Goal: Information Seeking & Learning: Learn about a topic

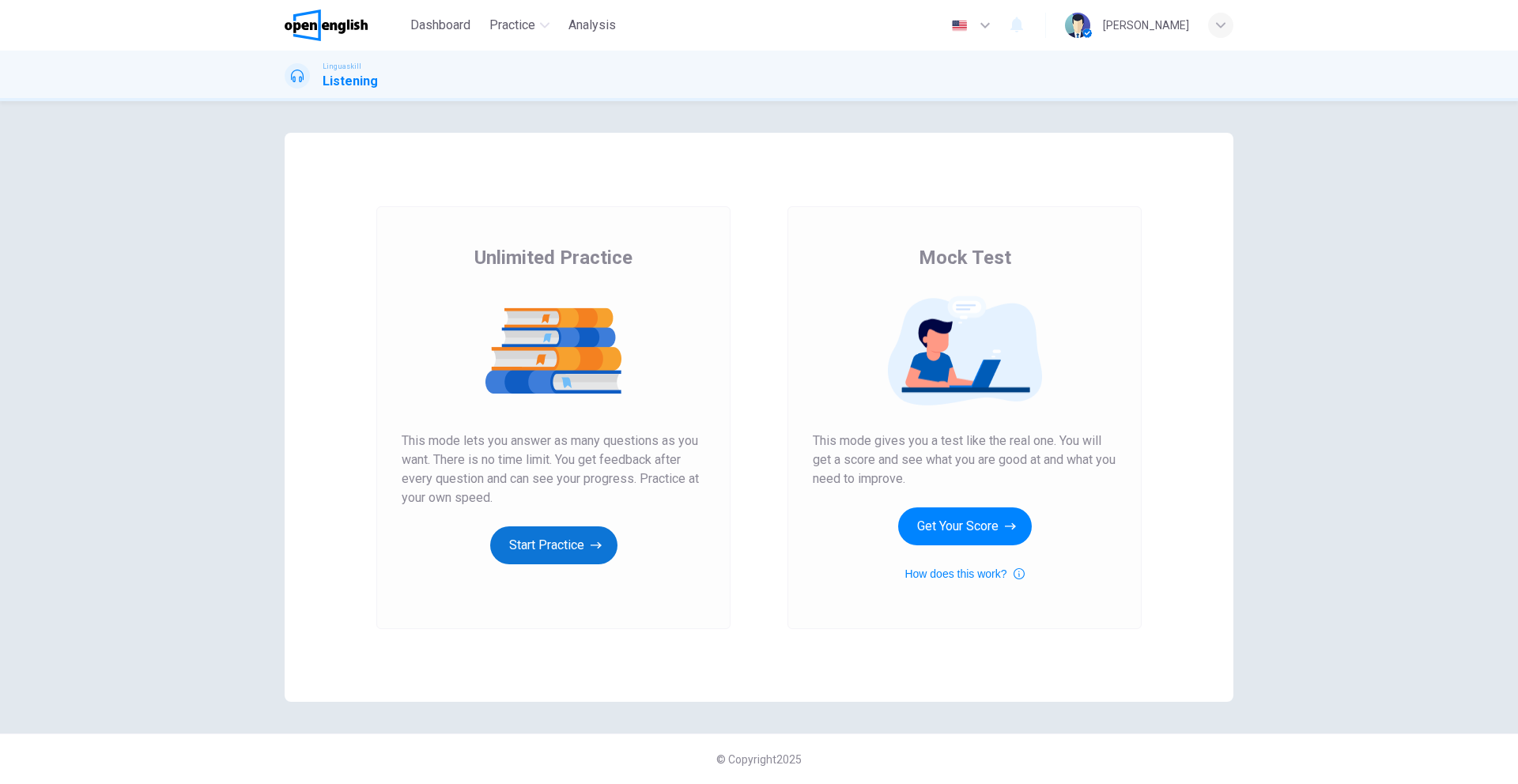
click at [528, 542] on button "Start Practice" at bounding box center [554, 545] width 127 height 38
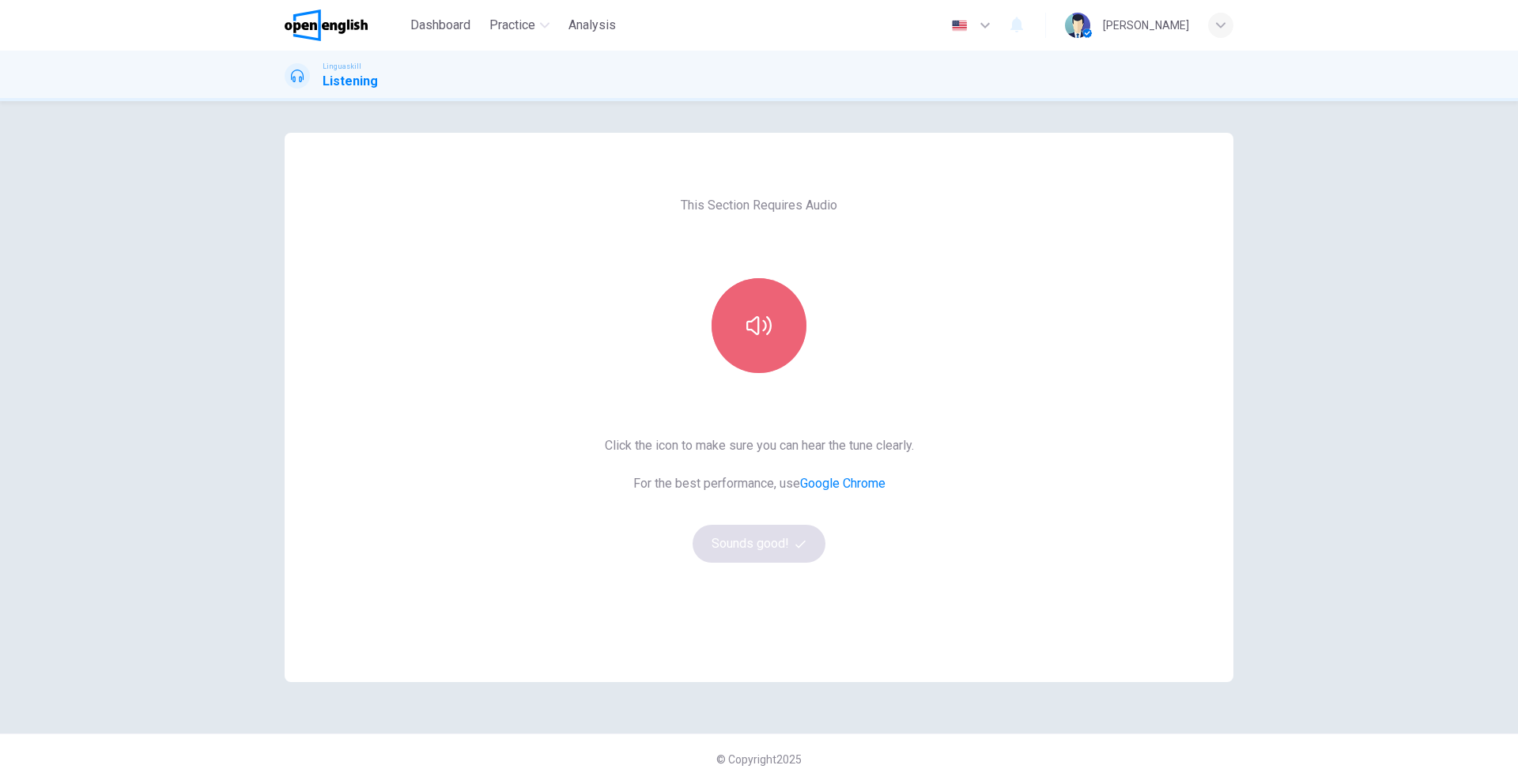
click at [753, 321] on icon "button" at bounding box center [758, 325] width 25 height 25
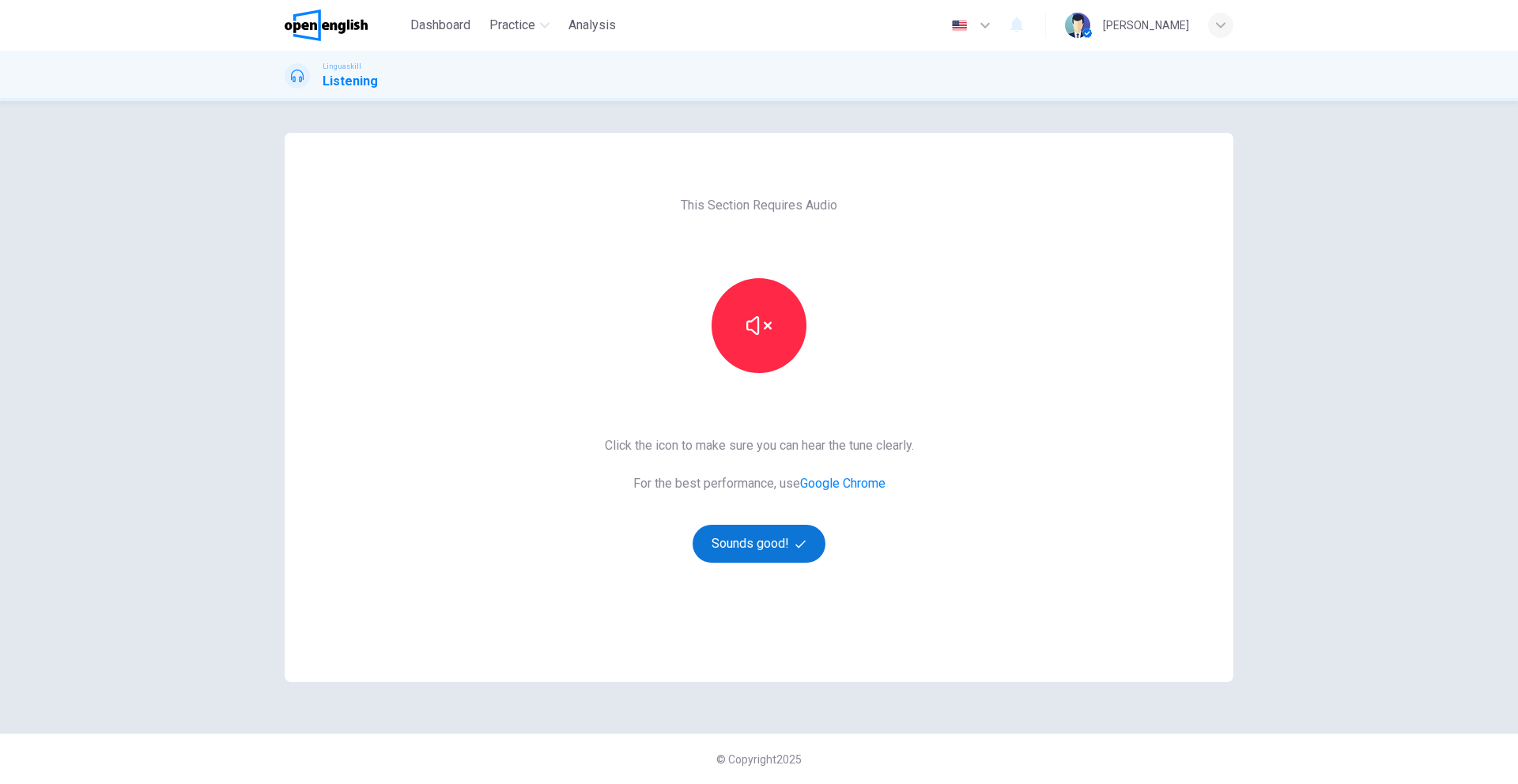
click at [772, 549] on button "Sounds good!" at bounding box center [759, 544] width 133 height 38
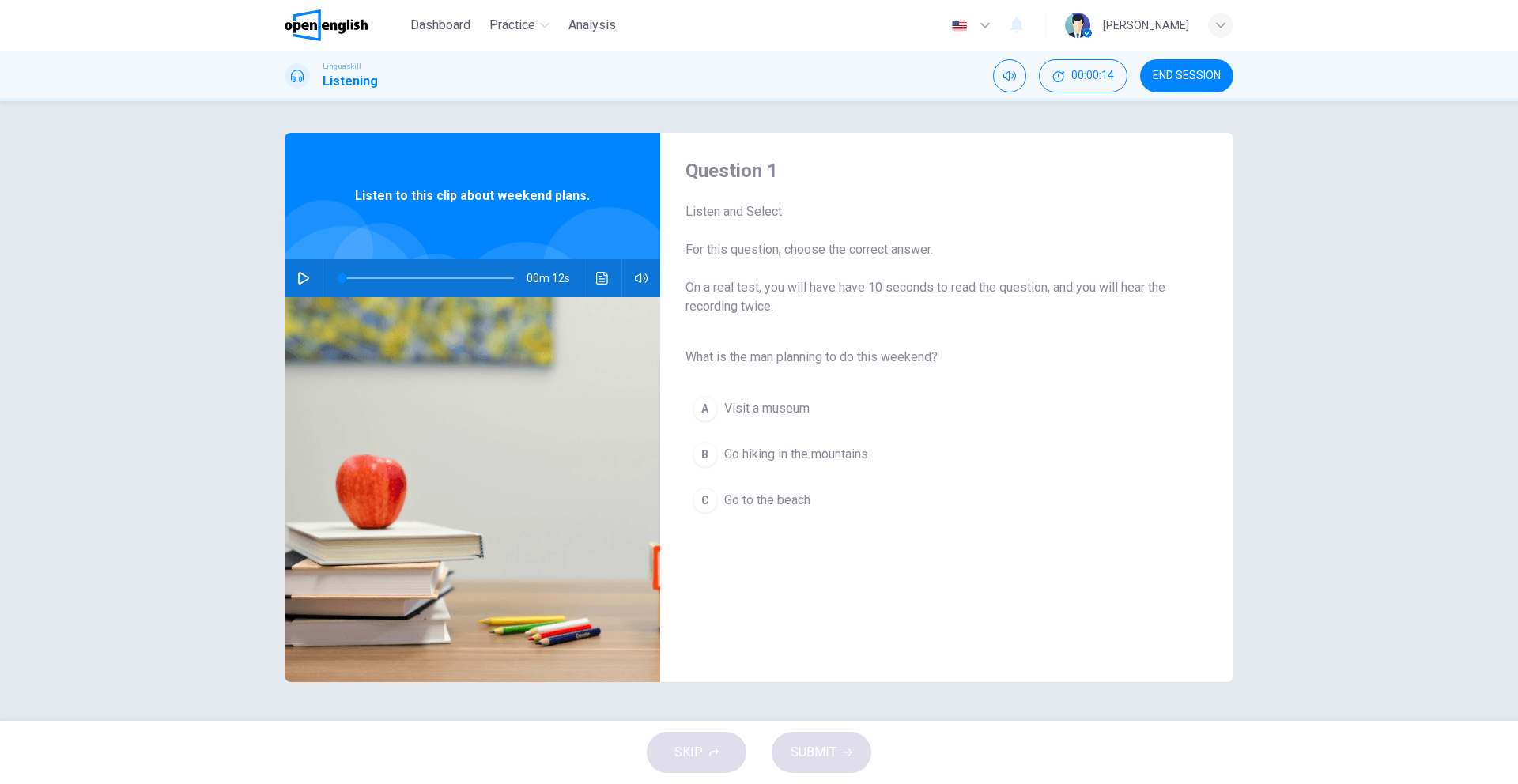
click at [300, 282] on icon "button" at bounding box center [304, 278] width 13 height 13
type input "*"
click at [732, 459] on span "Go hiking in the mountains" at bounding box center [796, 454] width 144 height 19
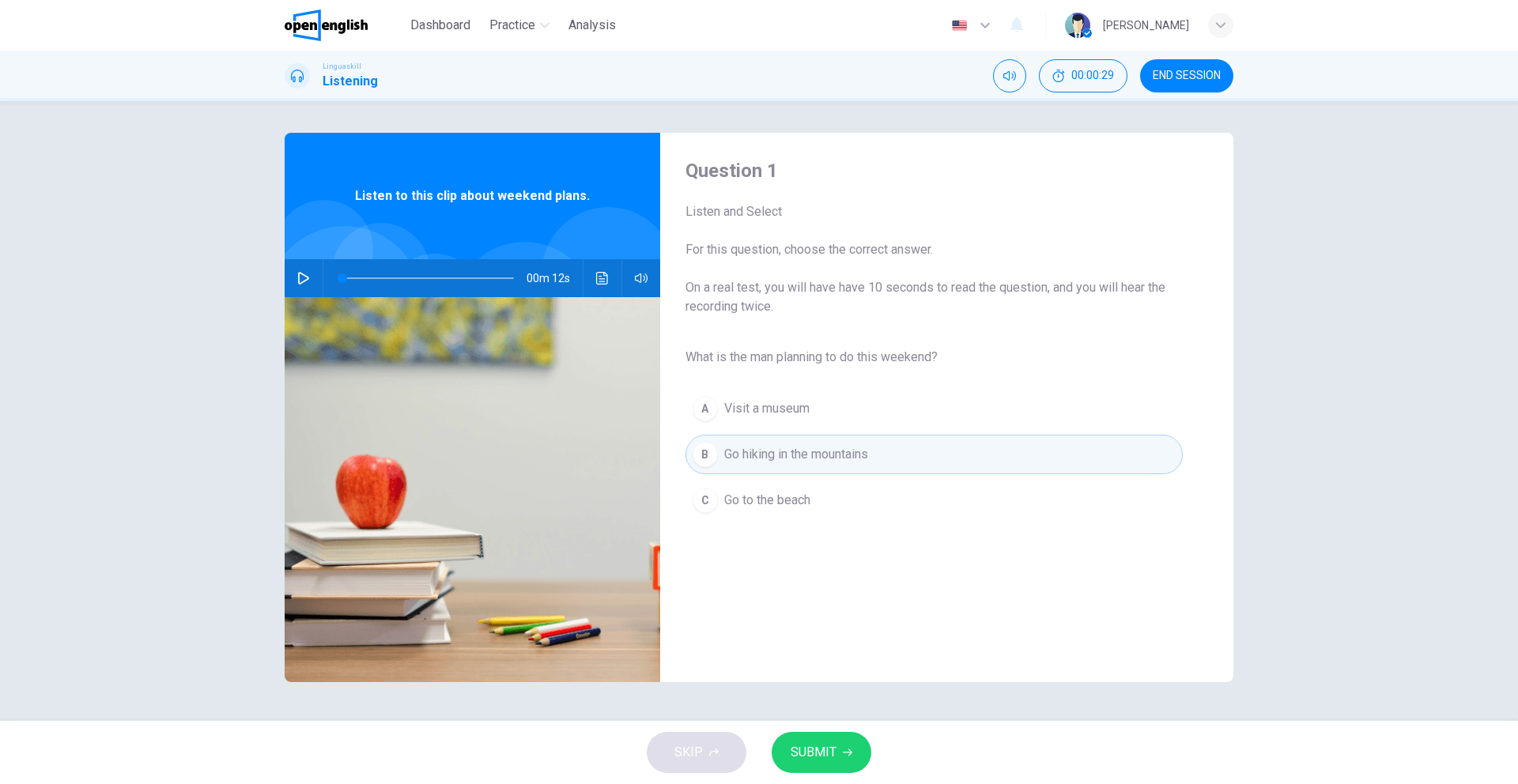
click at [817, 754] on span "SUBMIT" at bounding box center [813, 752] width 45 height 22
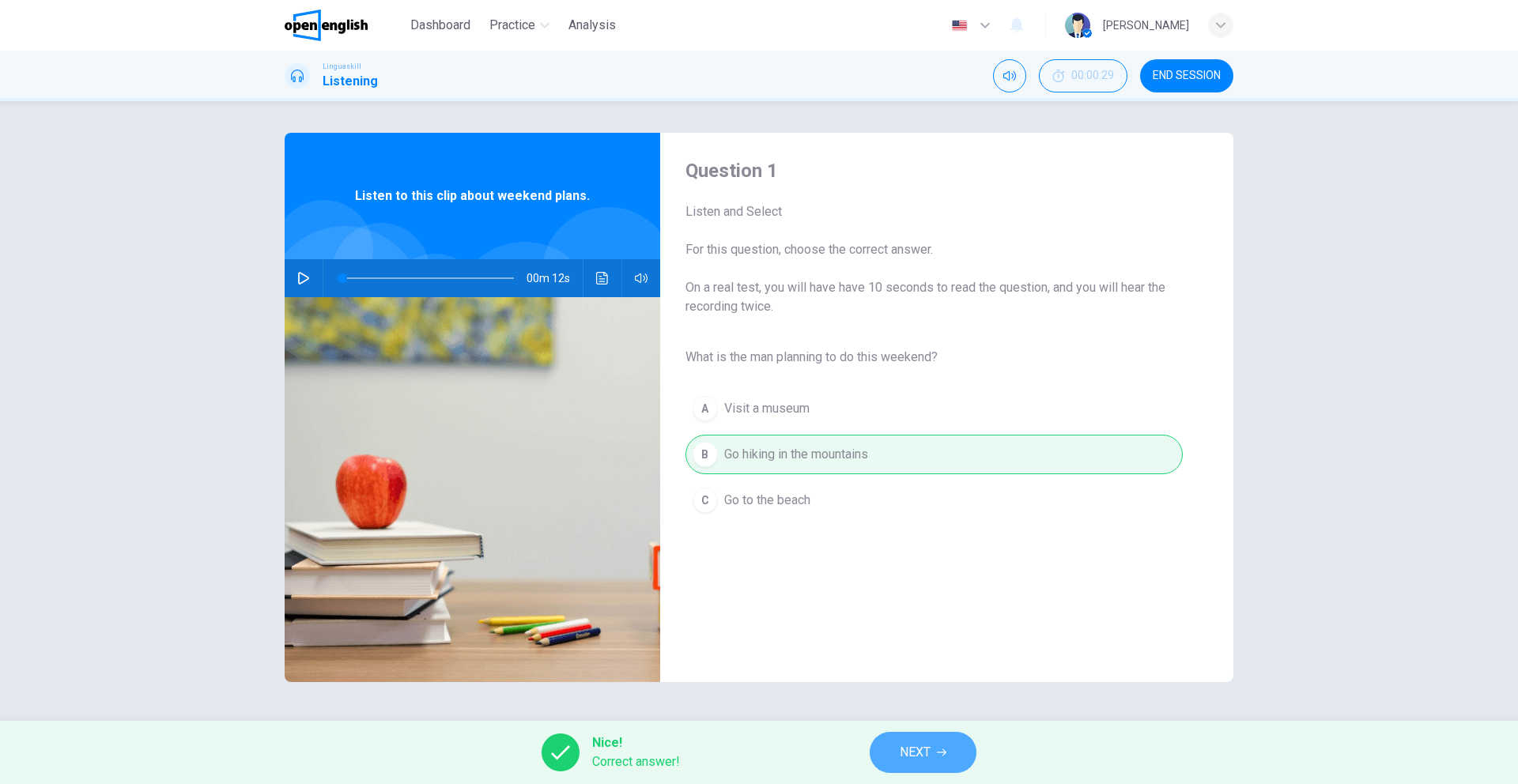
click at [912, 750] on span "NEXT" at bounding box center [915, 752] width 31 height 22
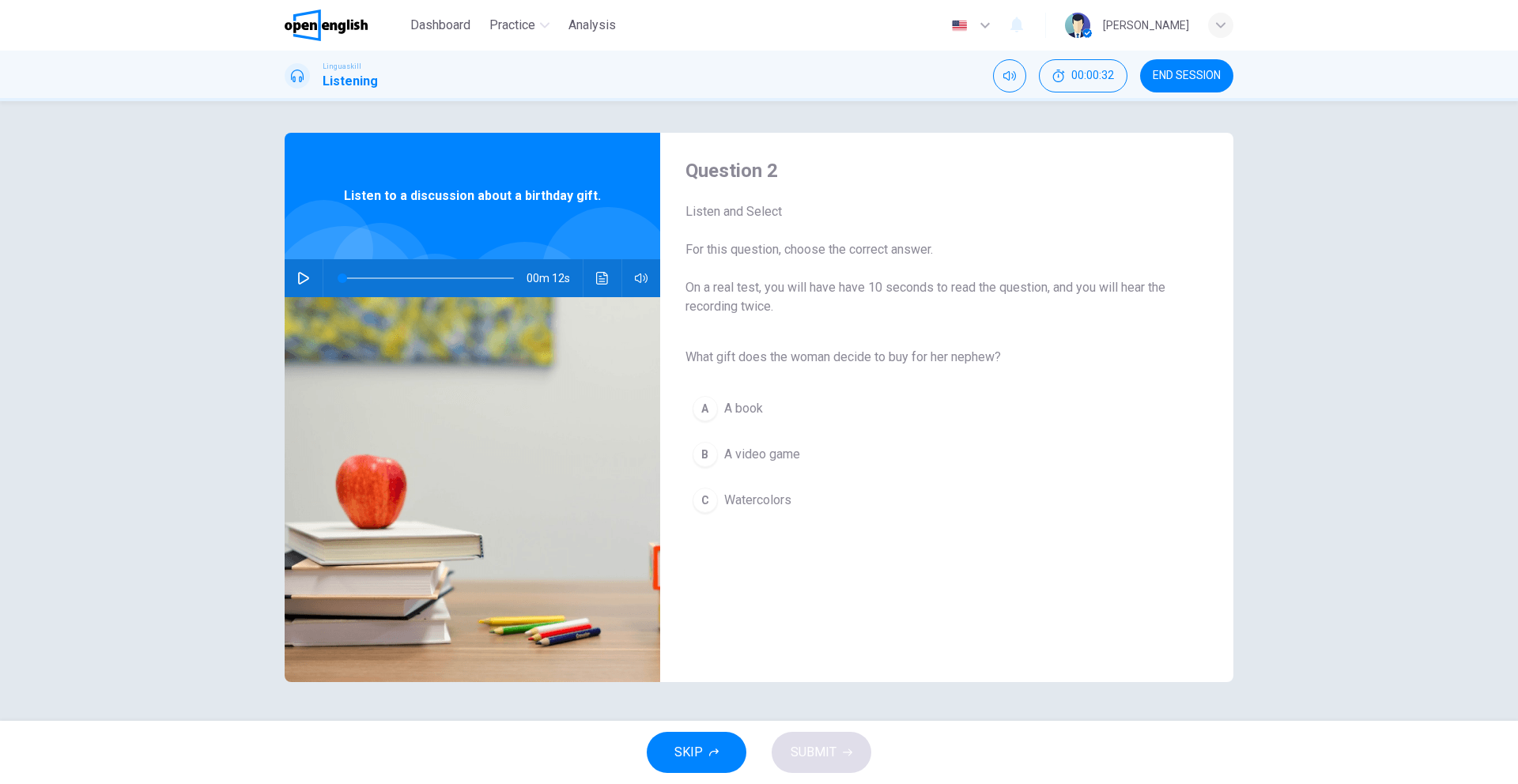
click at [300, 282] on icon "button" at bounding box center [304, 278] width 13 height 13
type input "*"
click at [709, 501] on div "C" at bounding box center [705, 500] width 25 height 25
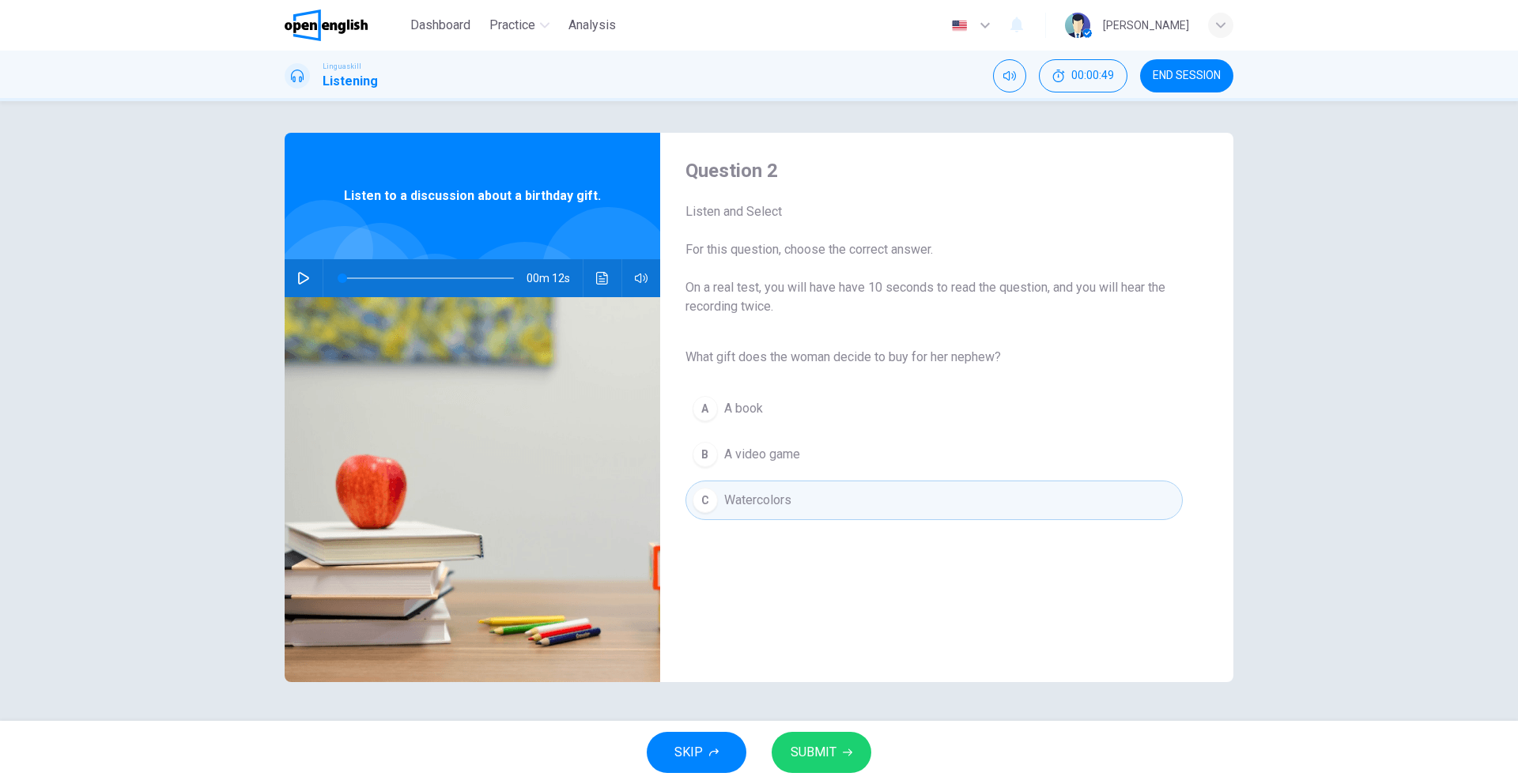
click at [819, 745] on span "SUBMIT" at bounding box center [813, 752] width 45 height 22
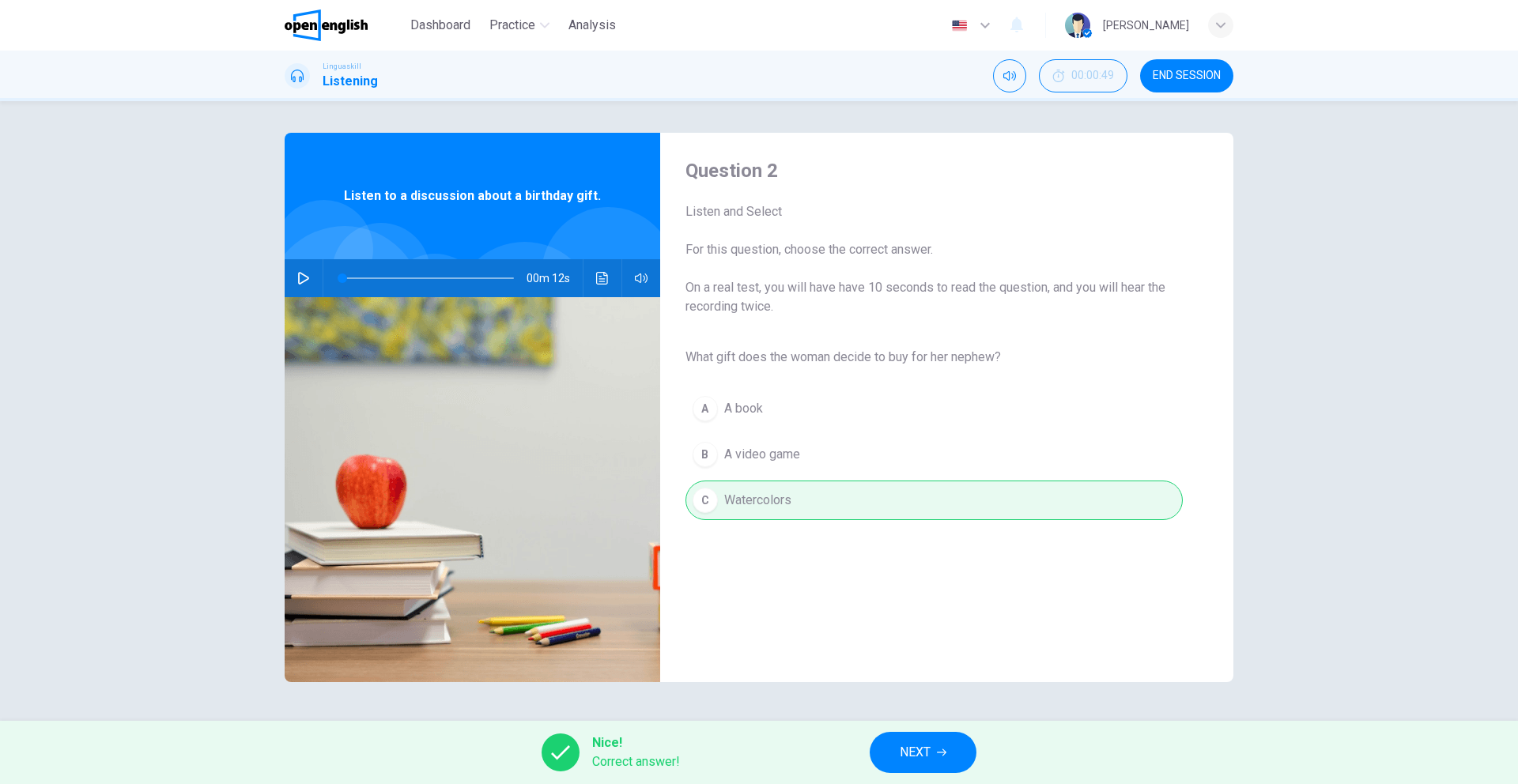
click at [907, 748] on span "NEXT" at bounding box center [915, 752] width 31 height 22
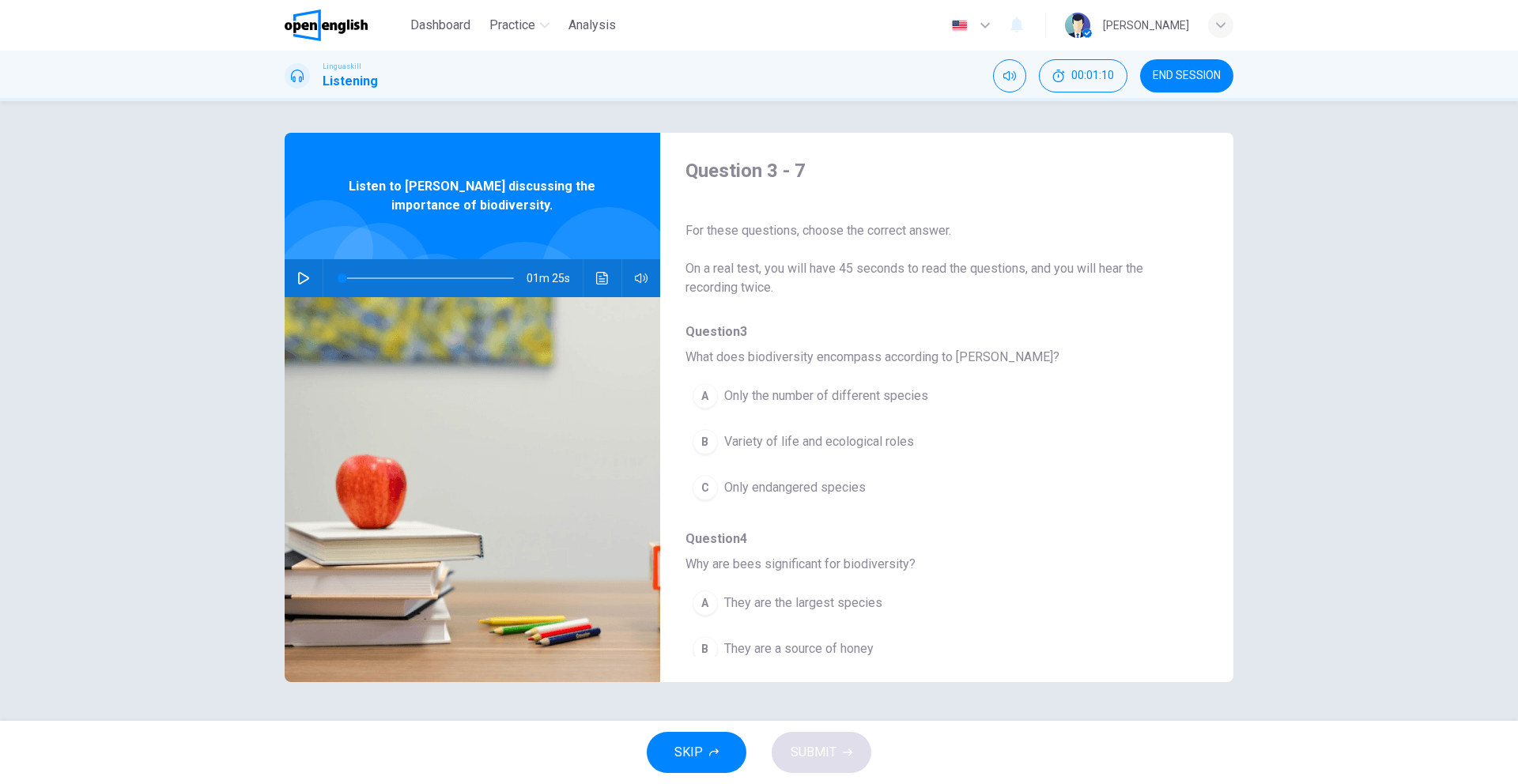
click at [304, 281] on icon "button" at bounding box center [304, 278] width 11 height 13
click at [709, 450] on div "B" at bounding box center [705, 442] width 25 height 25
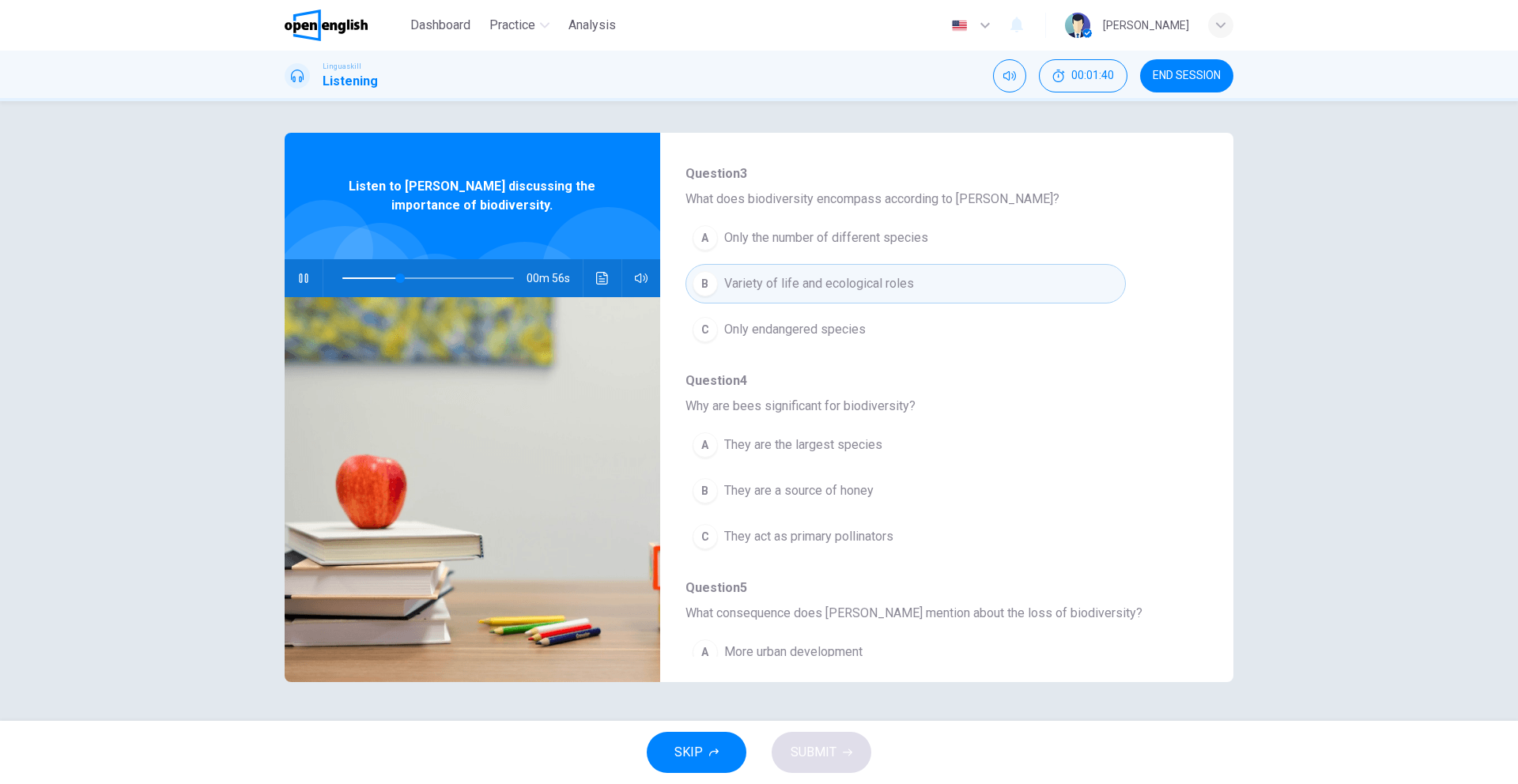
scroll to position [160, 0]
click at [867, 541] on span "They act as primary pollinators" at bounding box center [809, 535] width 169 height 19
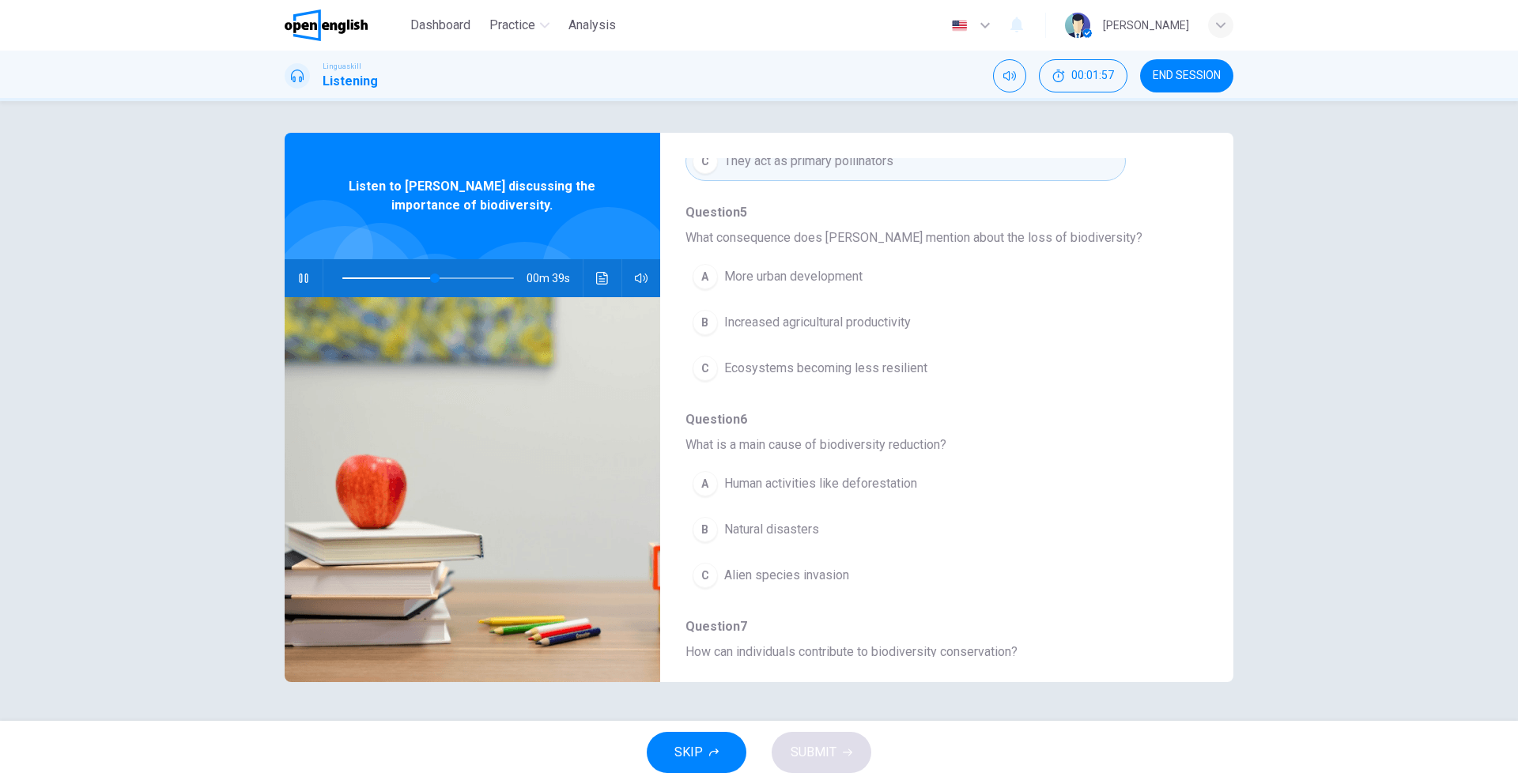
scroll to position [535, 0]
click at [922, 483] on button "A Human activities like deforestation" at bounding box center [905, 482] width 440 height 40
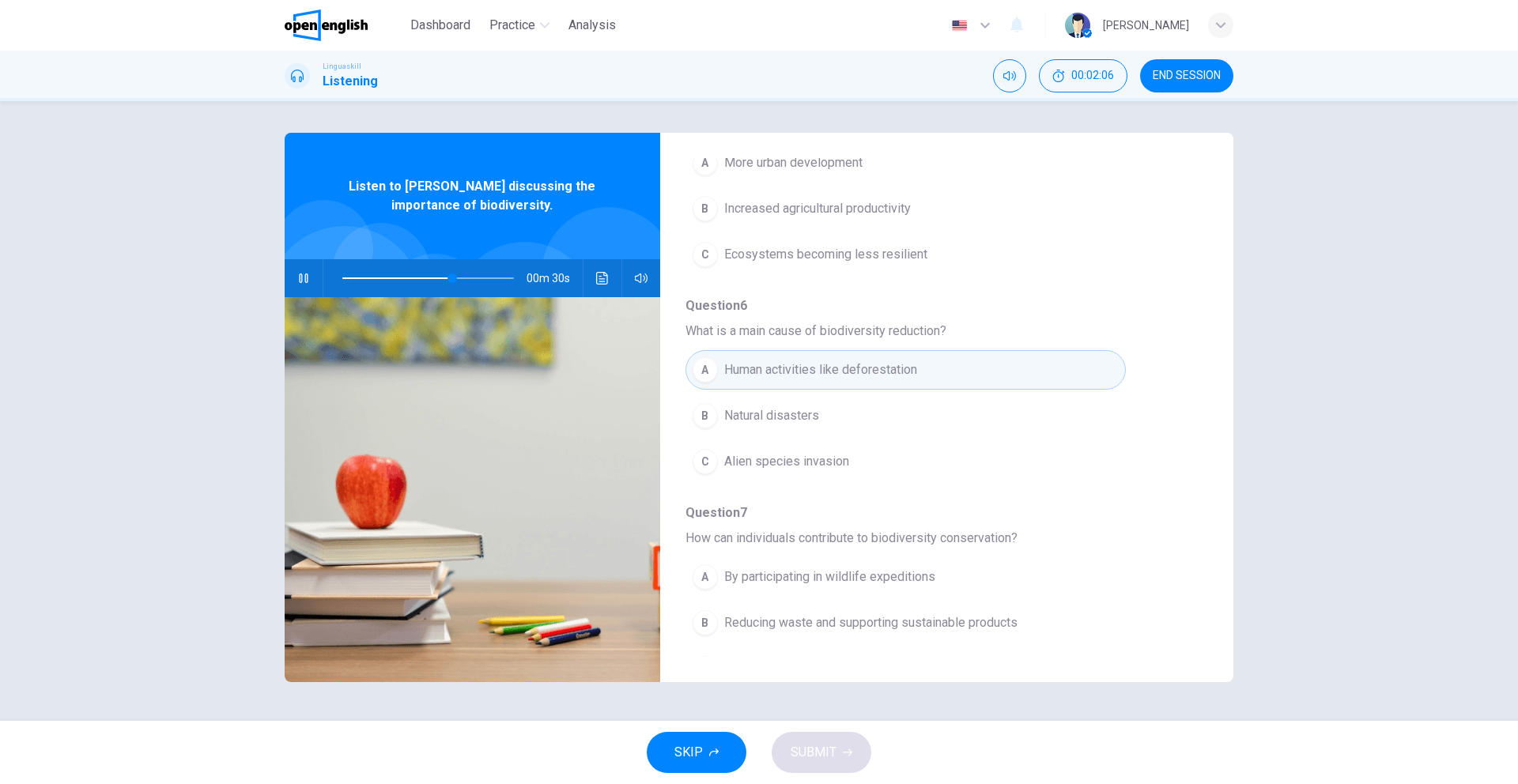
scroll to position [682, 0]
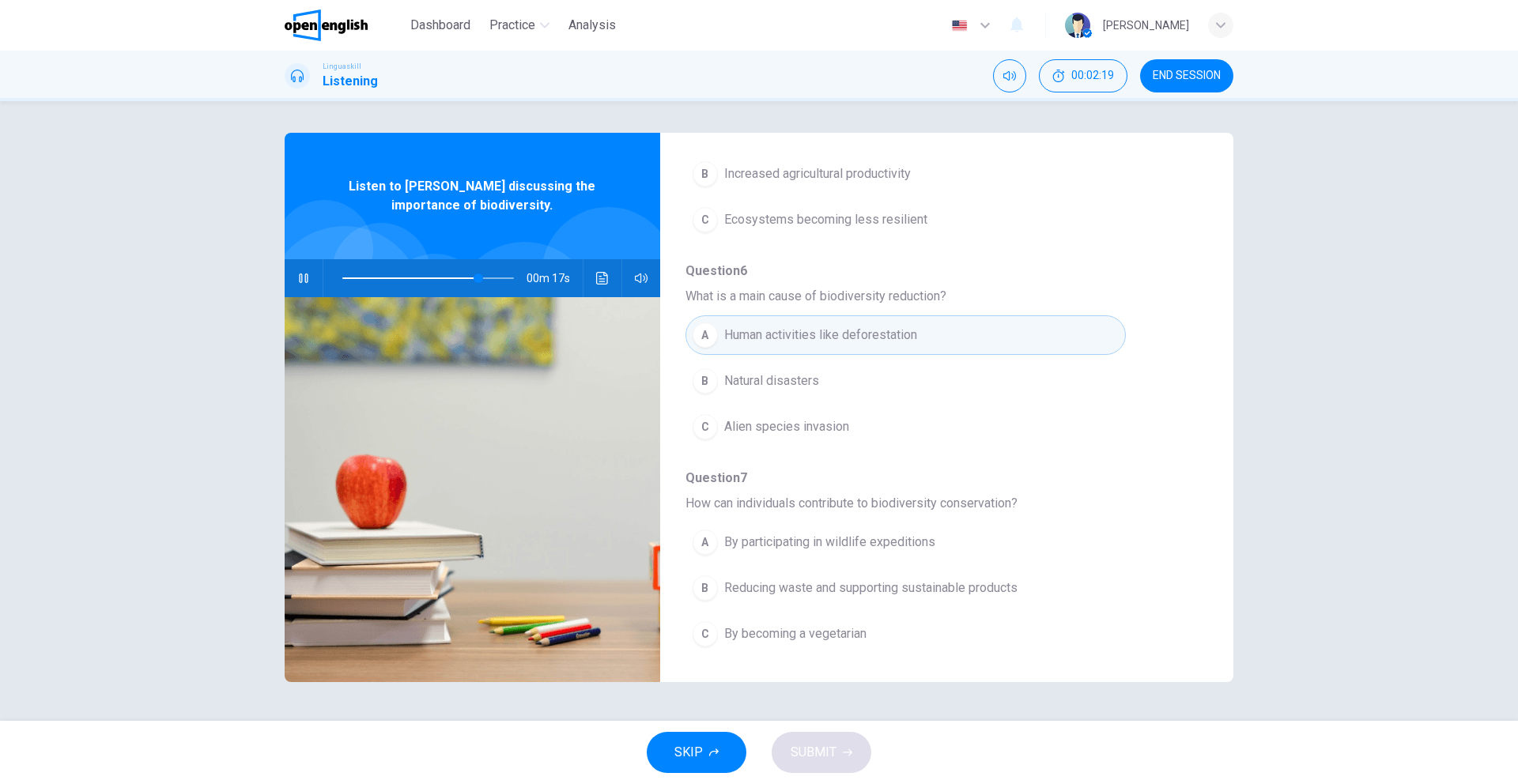
click at [916, 588] on span "Reducing waste and supporting sustainable products" at bounding box center [870, 588] width 293 height 19
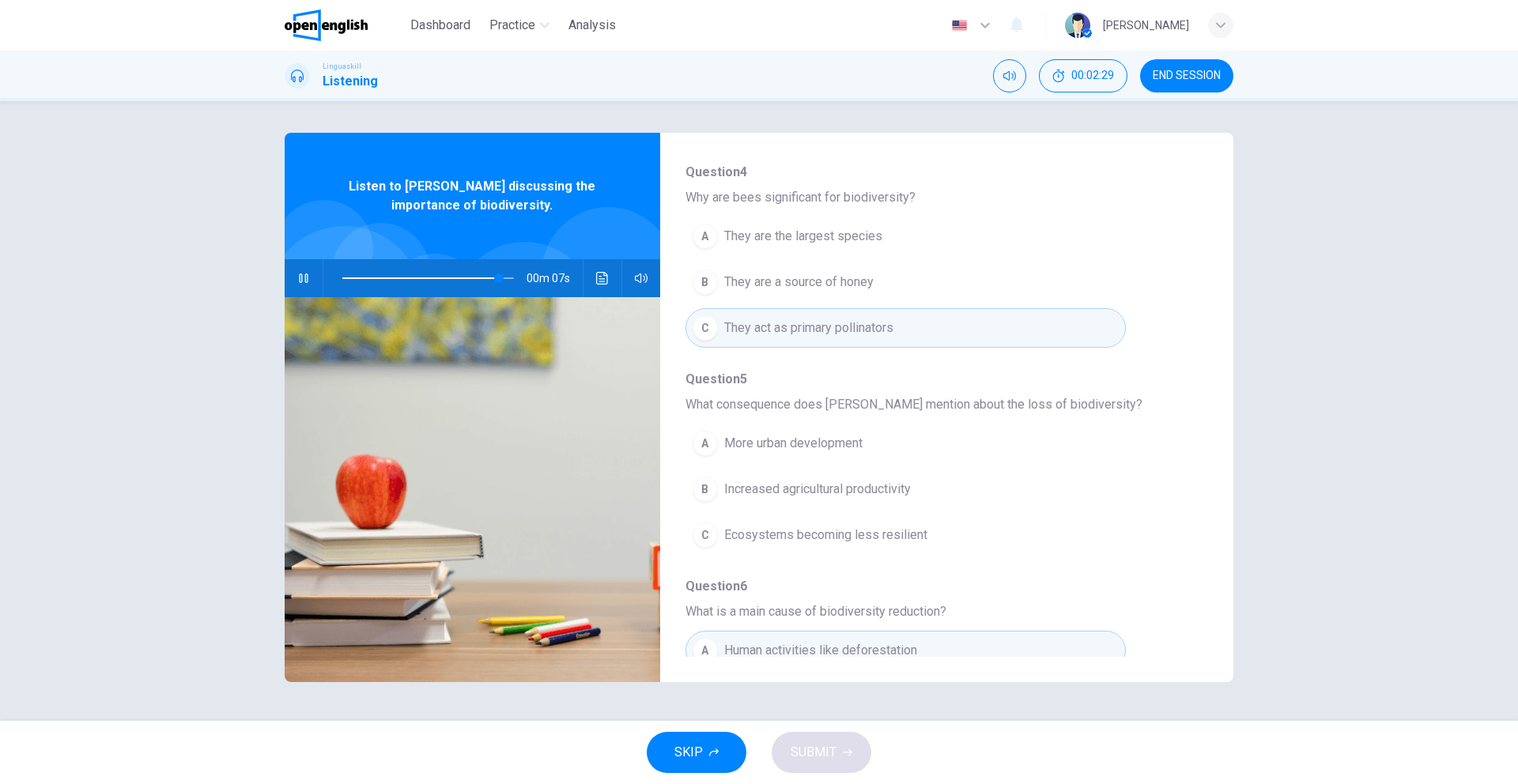
scroll to position [392, 0]
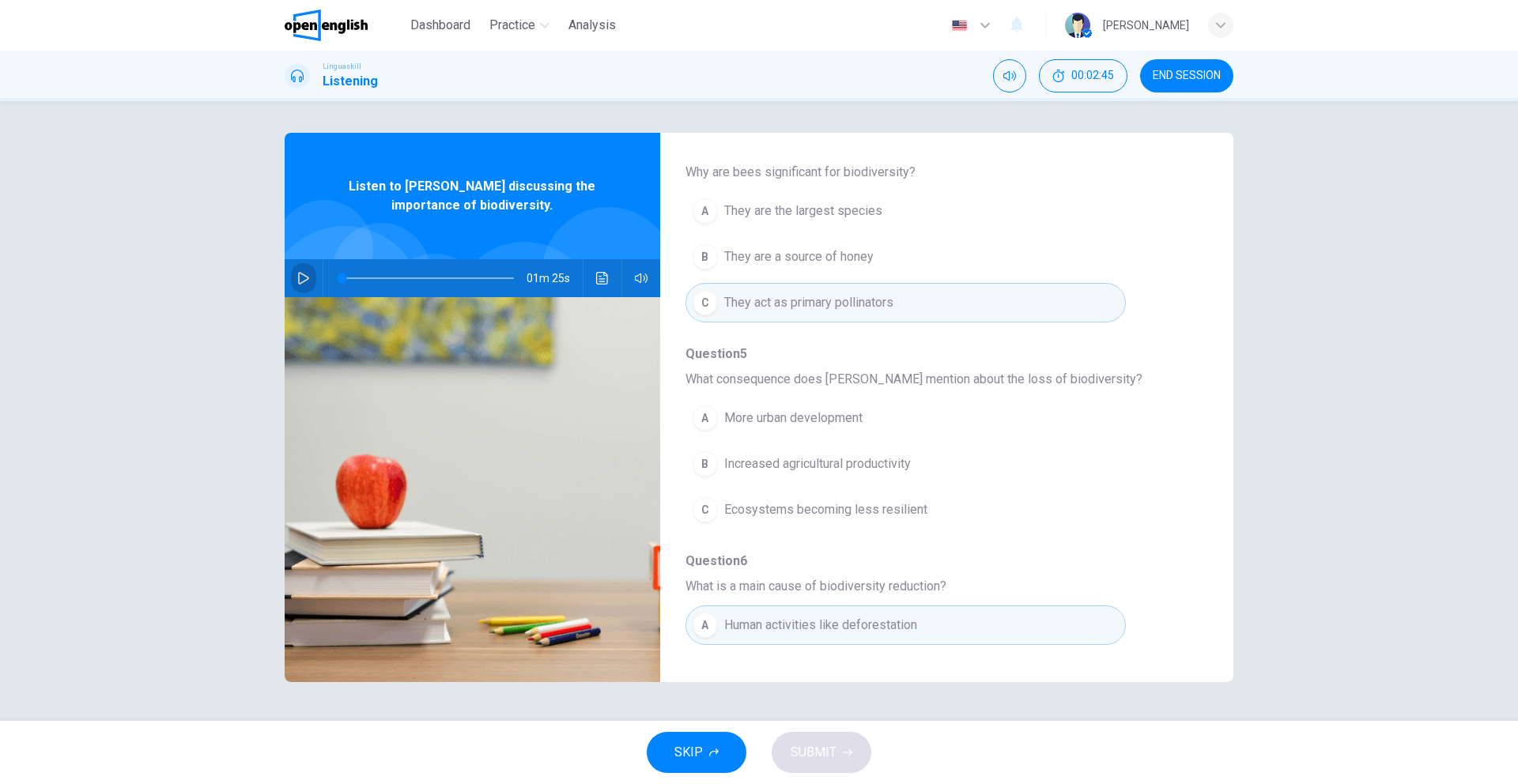
click at [300, 269] on button "button" at bounding box center [303, 278] width 25 height 38
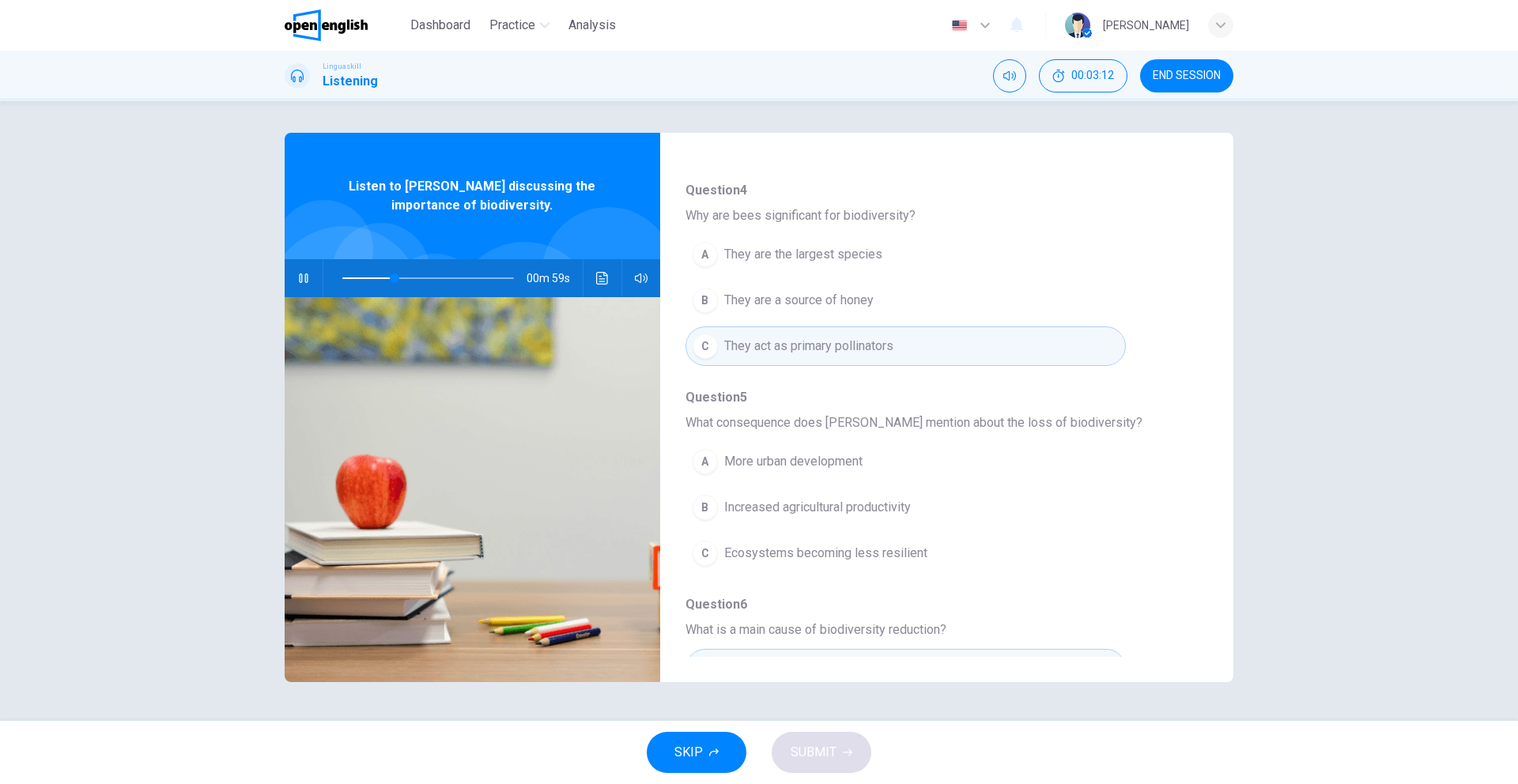
scroll to position [356, 0]
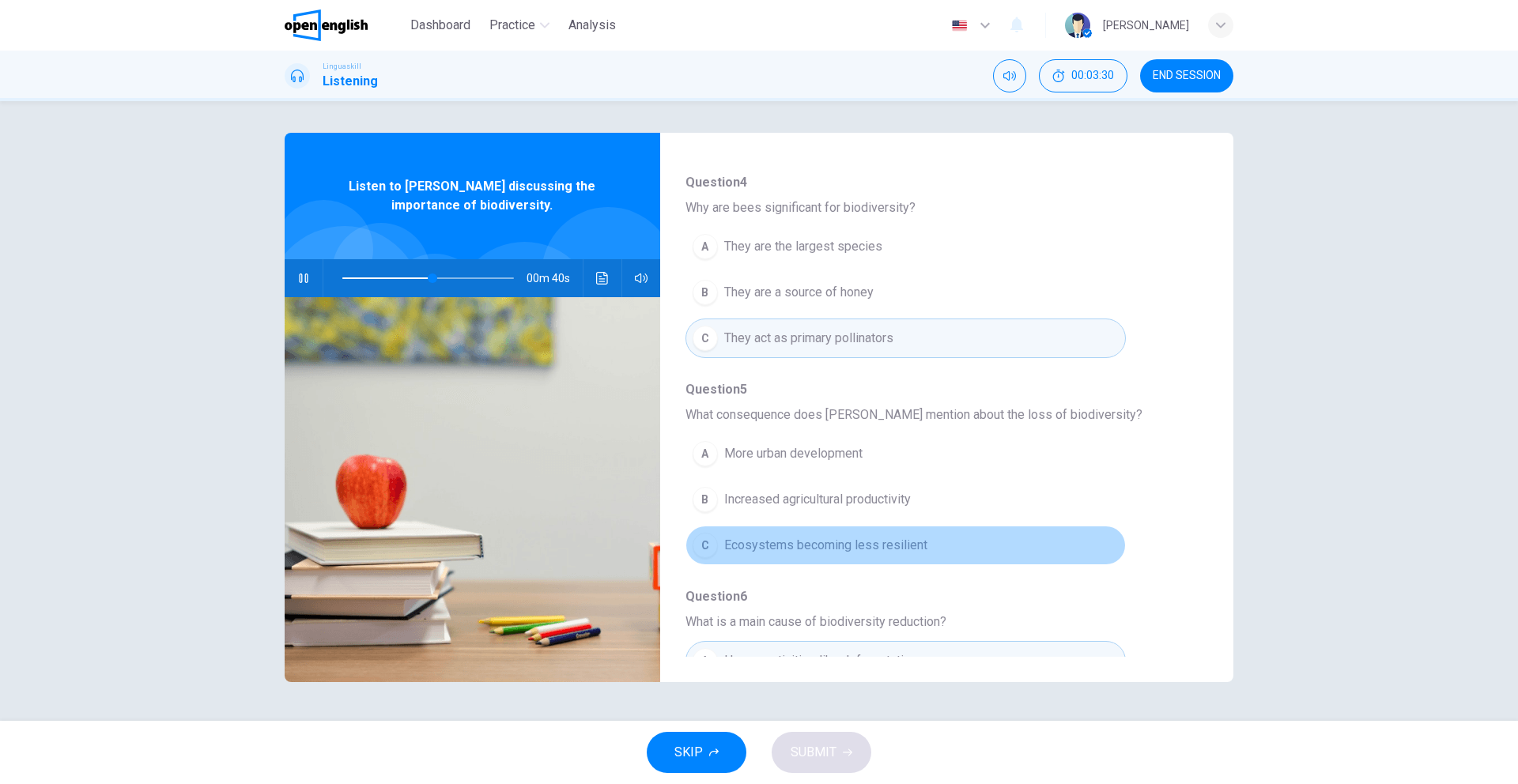
click at [898, 545] on span "Ecosystems becoming less resilient" at bounding box center [826, 545] width 203 height 19
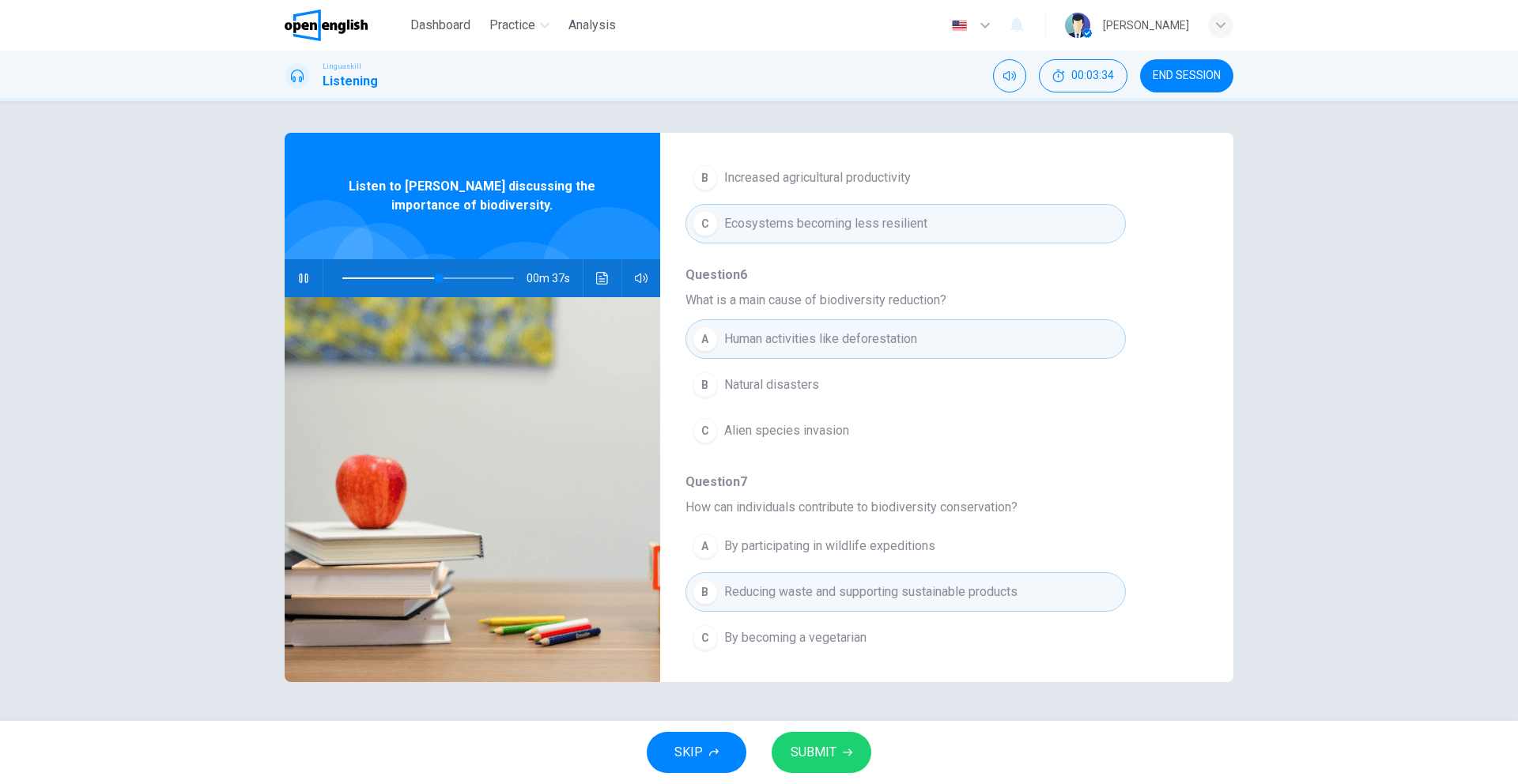
scroll to position [682, 0]
click at [843, 751] on icon "button" at bounding box center [847, 752] width 10 height 10
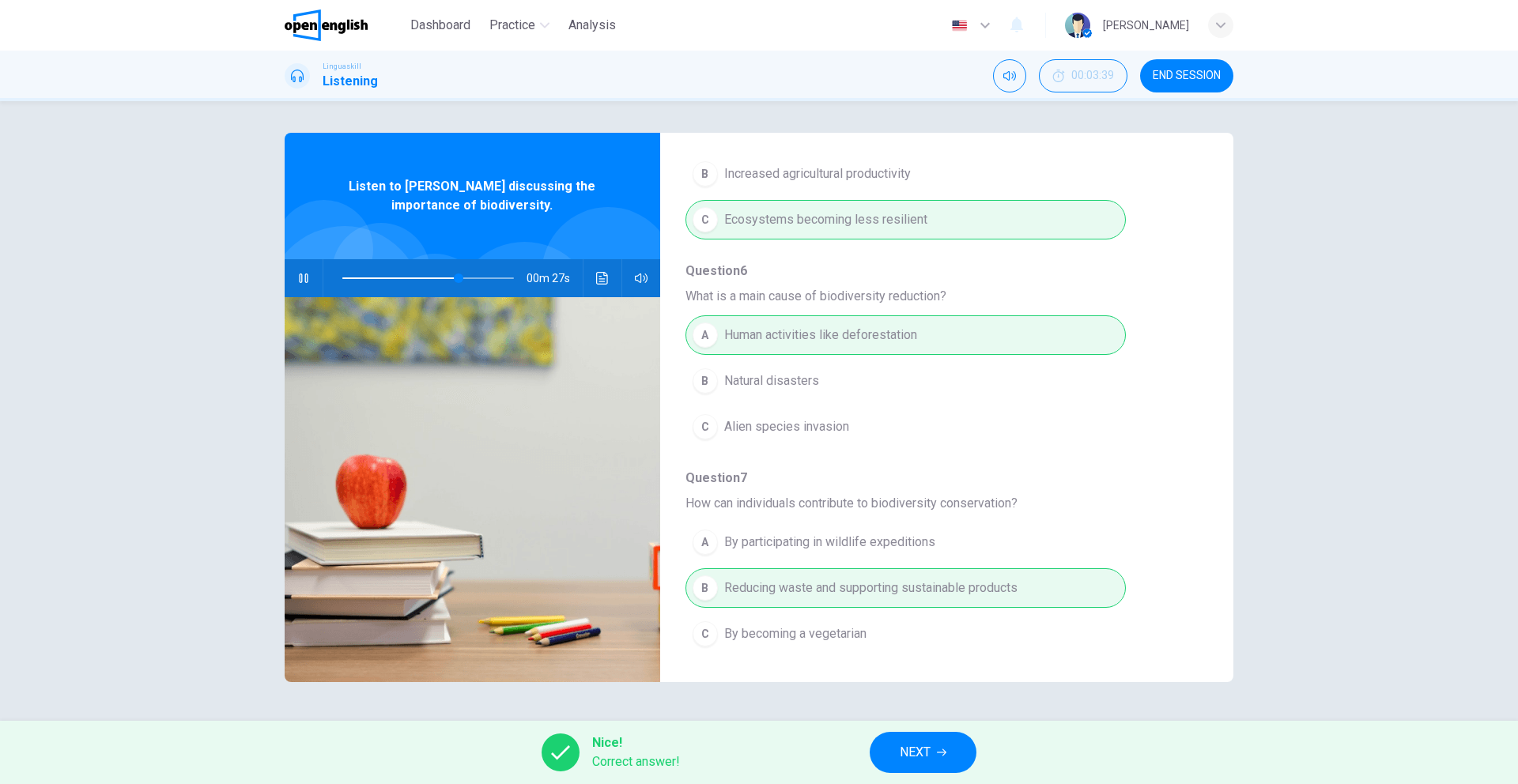
type input "**"
click at [922, 750] on span "NEXT" at bounding box center [915, 752] width 31 height 22
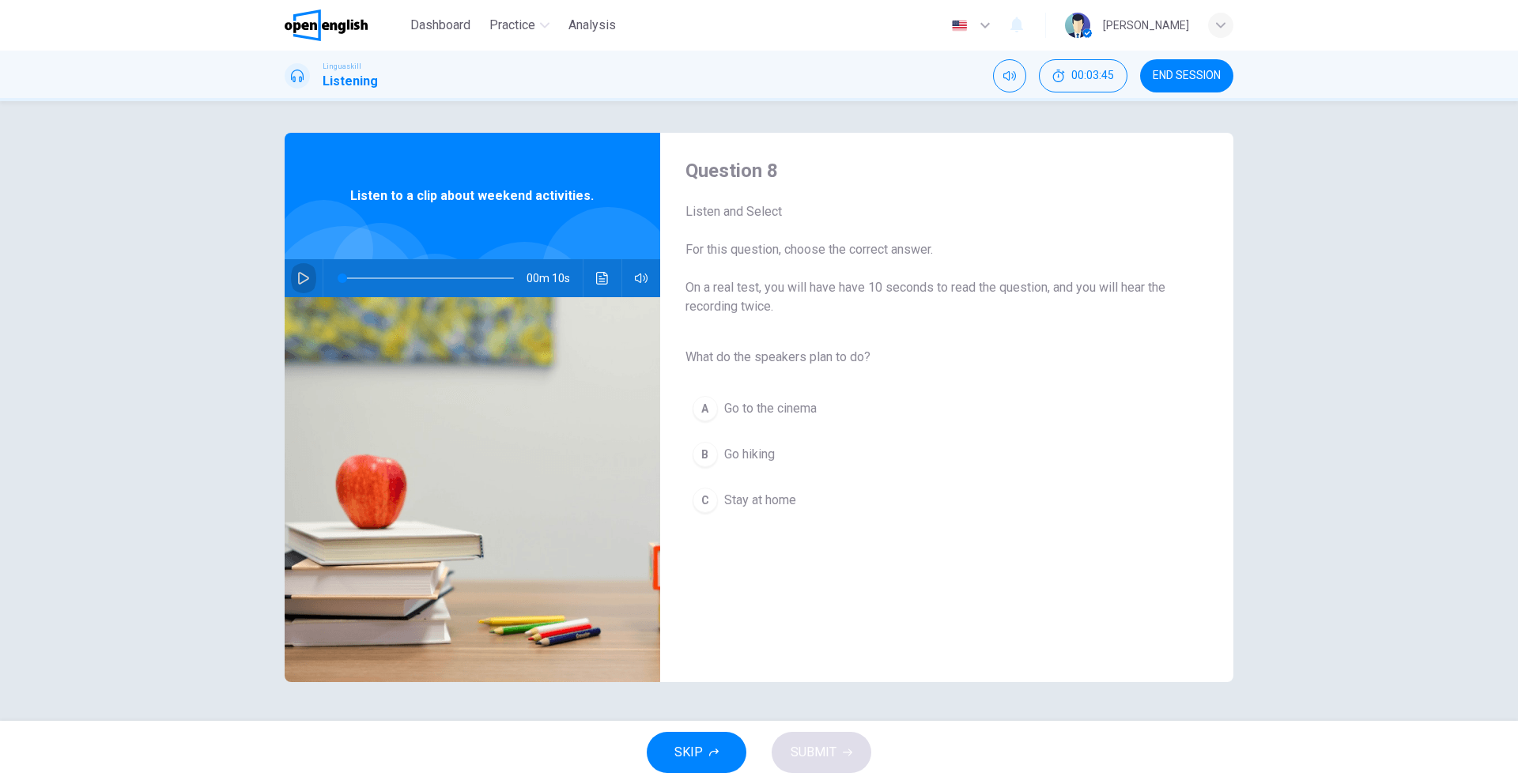
click at [304, 281] on icon "button" at bounding box center [304, 278] width 11 height 13
type input "*"
click at [710, 457] on div "B" at bounding box center [705, 454] width 25 height 25
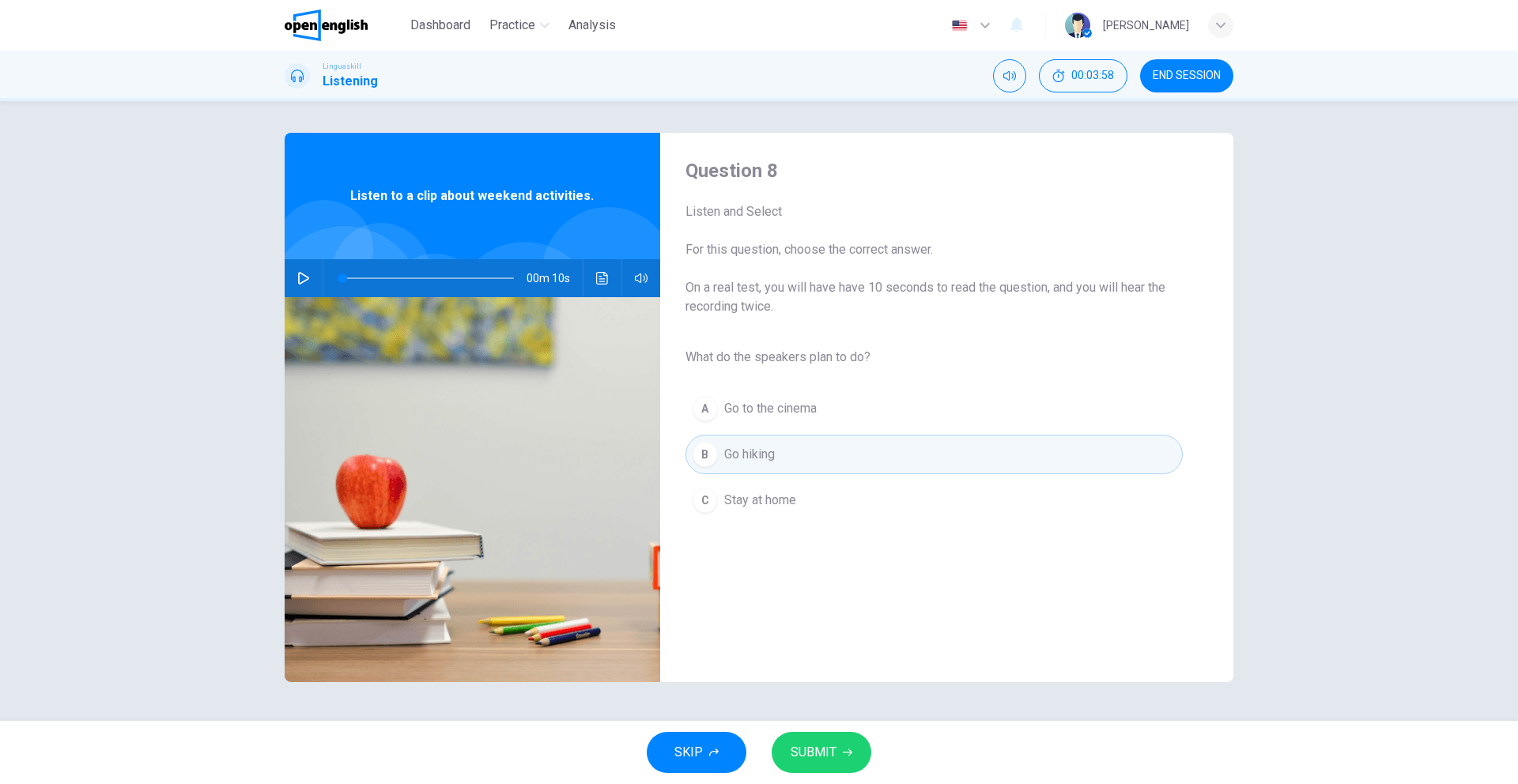
click at [828, 753] on span "SUBMIT" at bounding box center [813, 752] width 45 height 22
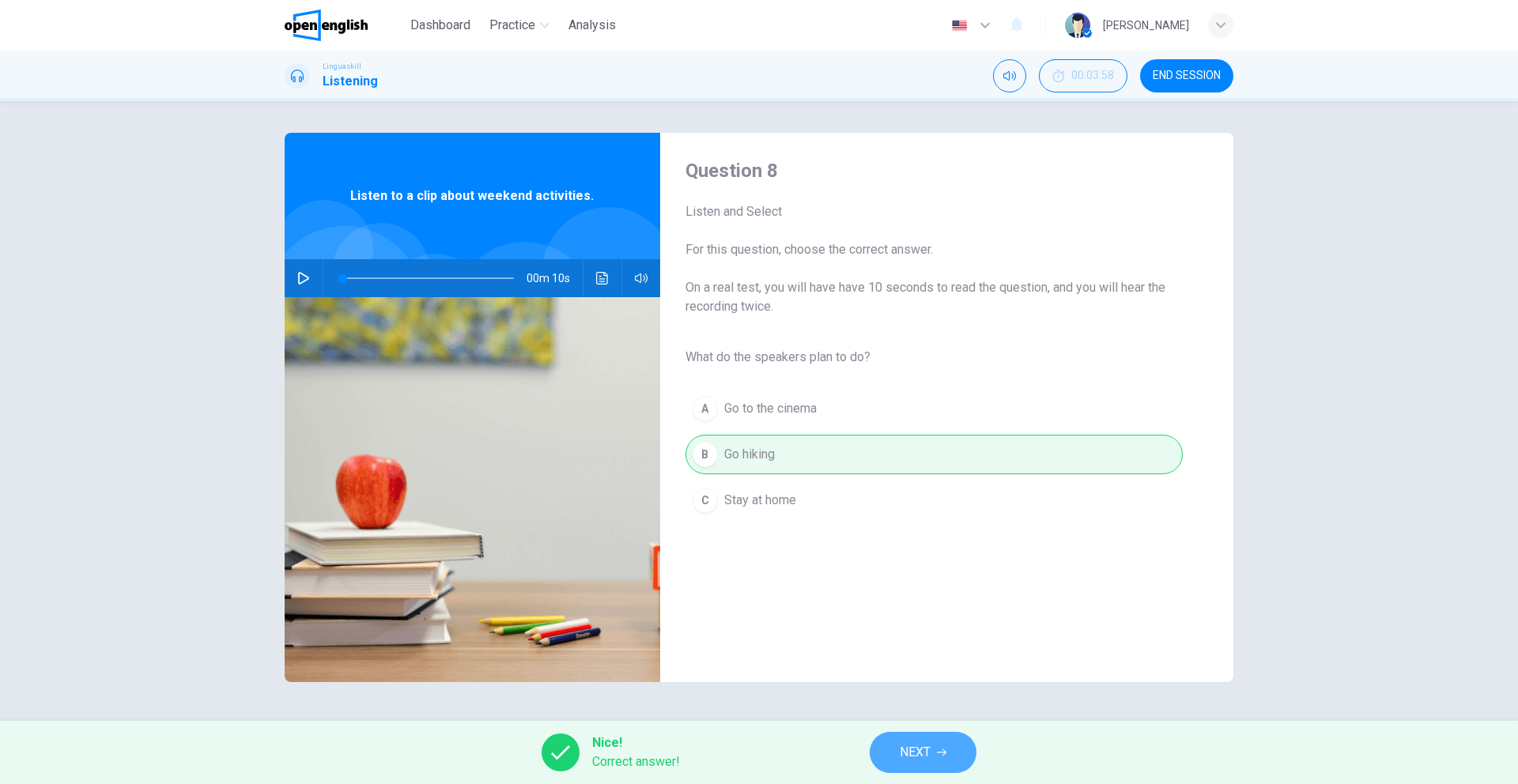
click at [912, 750] on span "NEXT" at bounding box center [915, 752] width 31 height 22
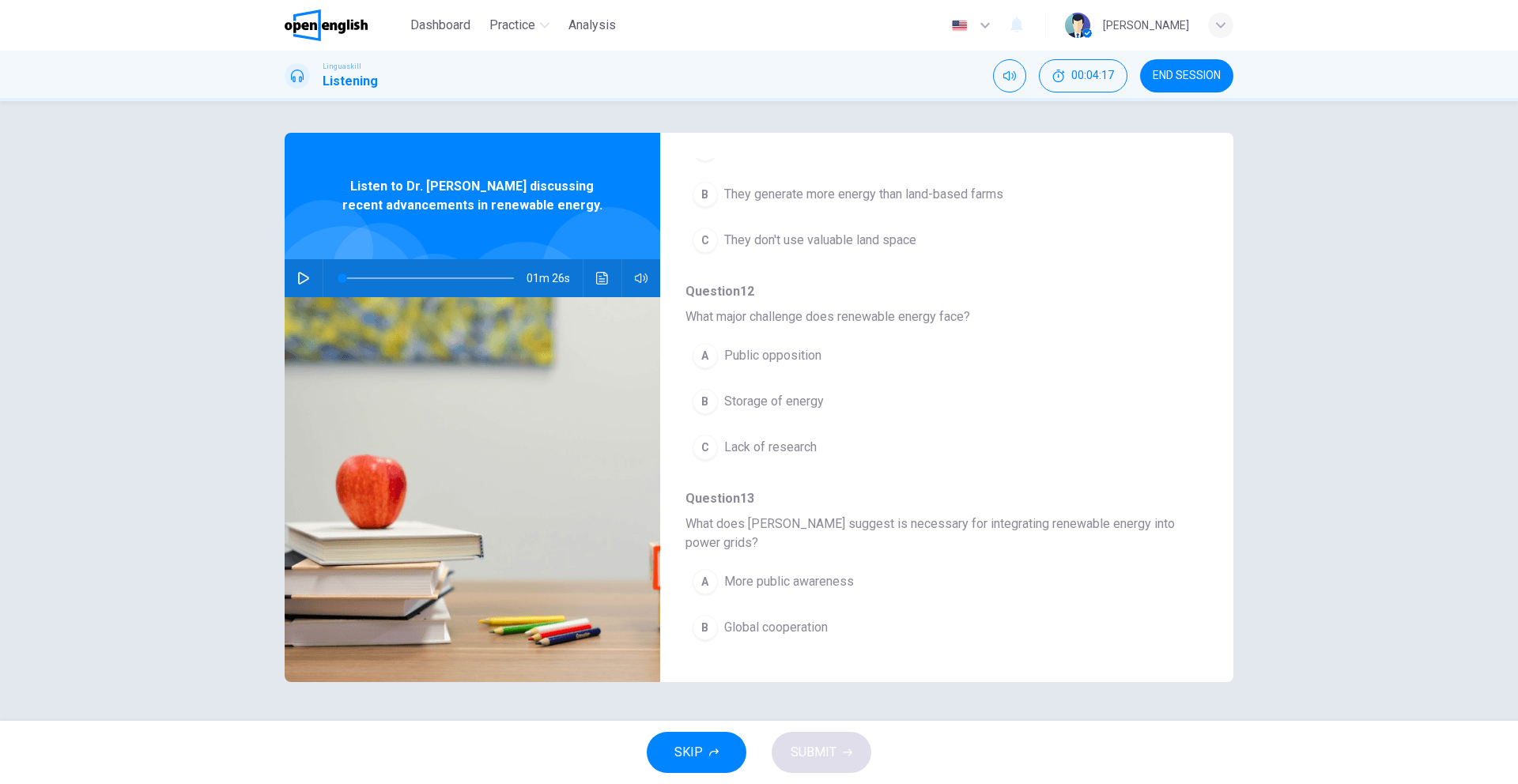
scroll to position [701, 0]
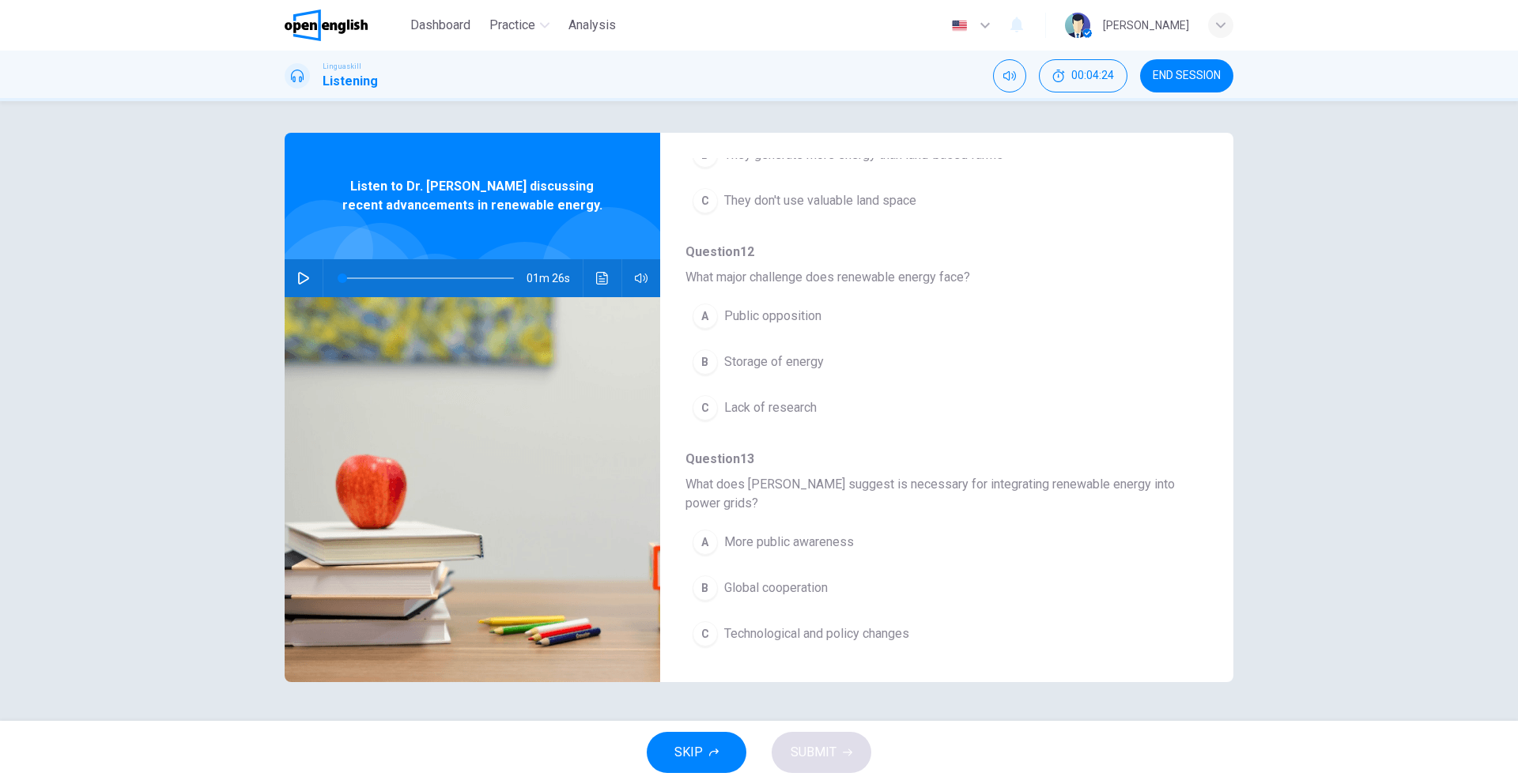
click at [300, 269] on button "button" at bounding box center [303, 278] width 25 height 38
type input "*"
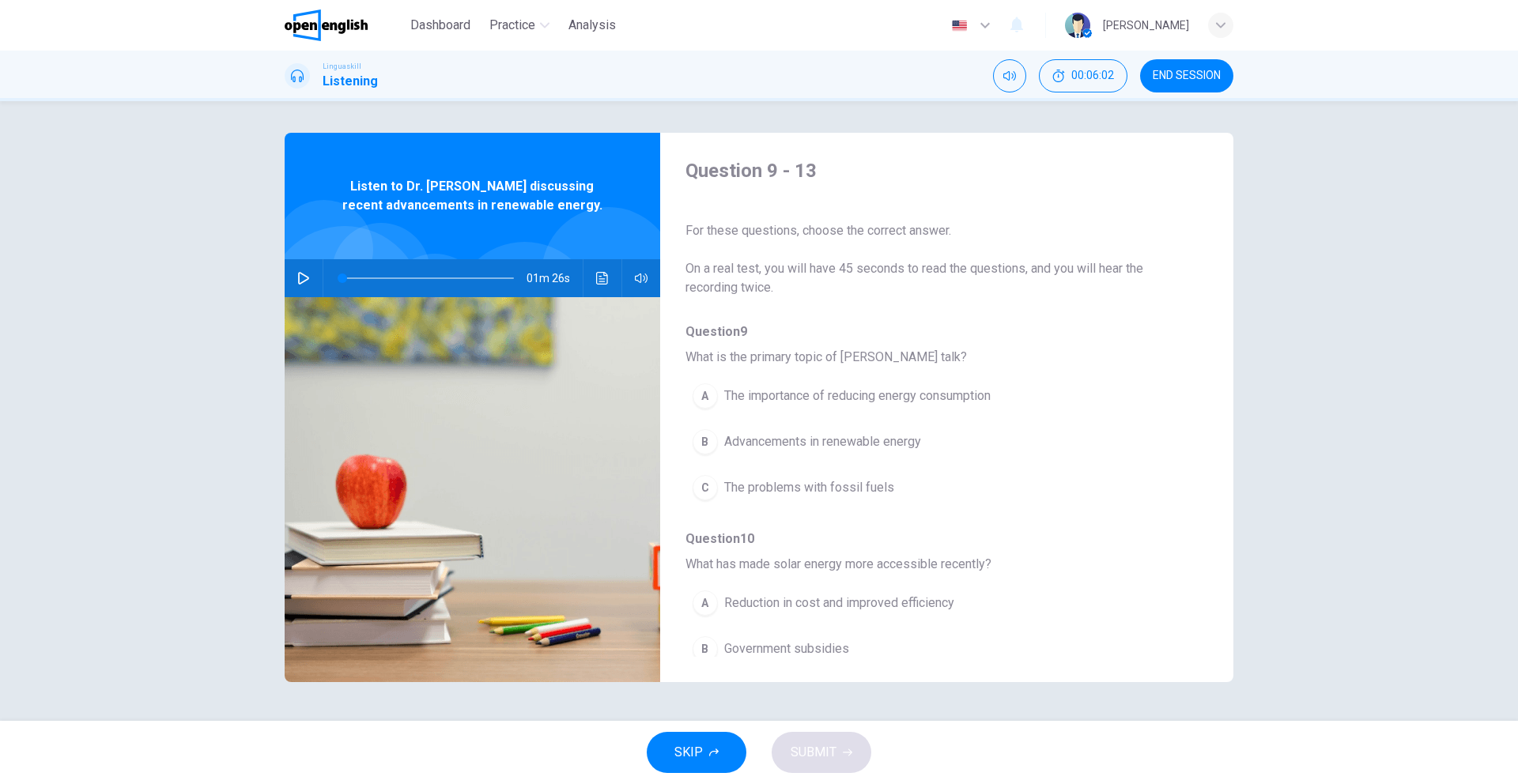
click at [831, 444] on span "Advancements in renewable energy" at bounding box center [822, 442] width 196 height 19
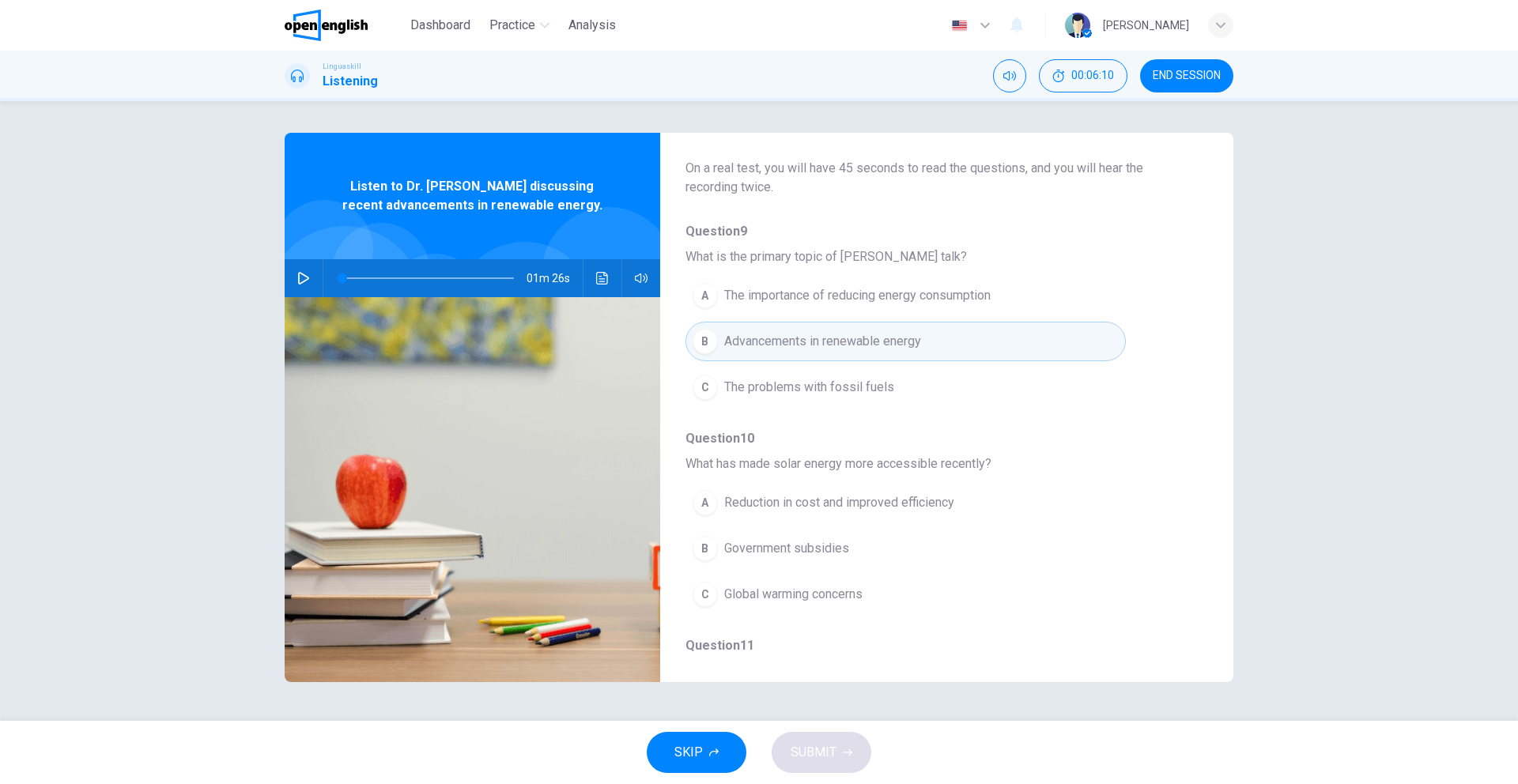
scroll to position [102, 0]
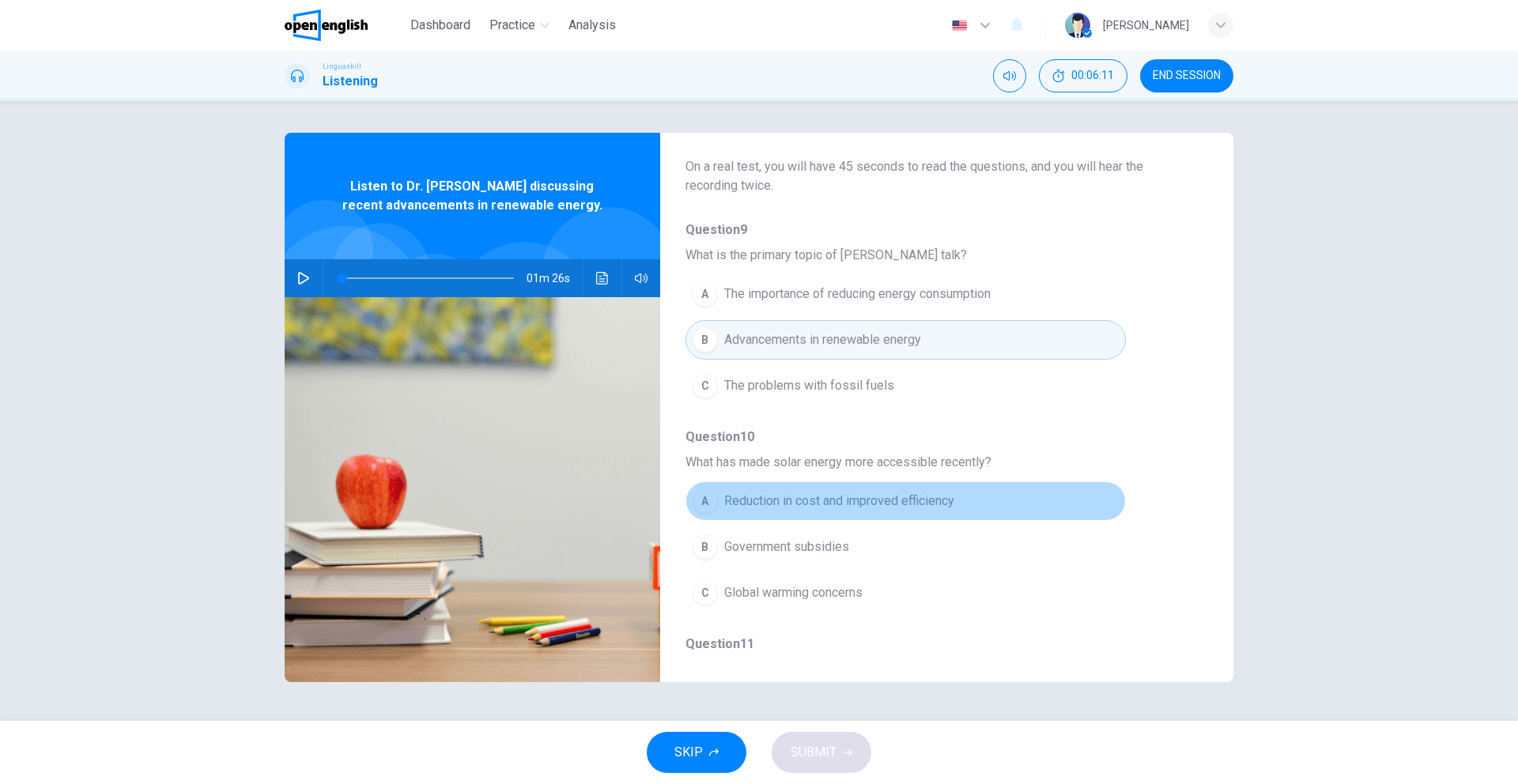
click at [938, 494] on span "Reduction in cost and improved efficiency" at bounding box center [839, 501] width 230 height 19
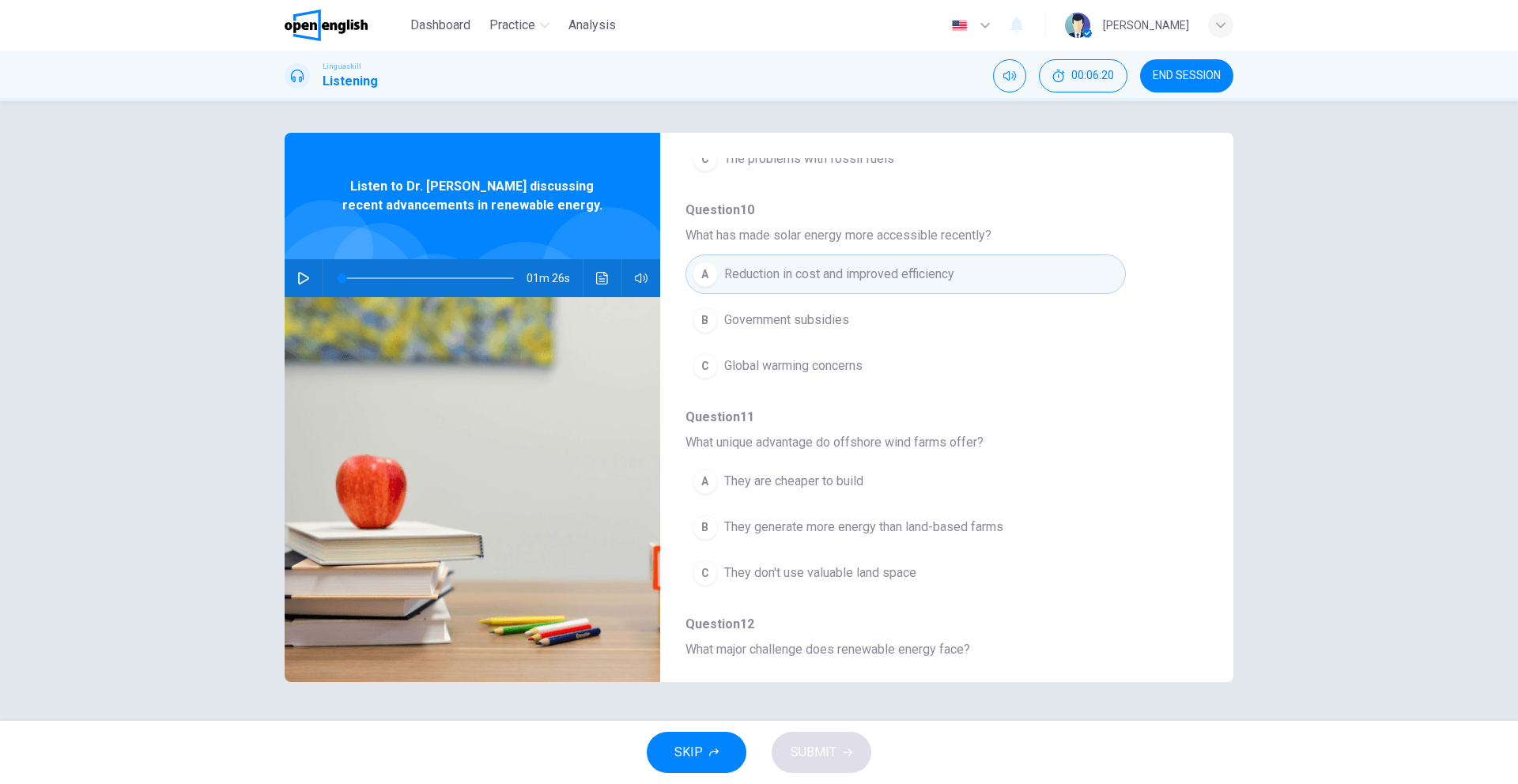
scroll to position [357, 0]
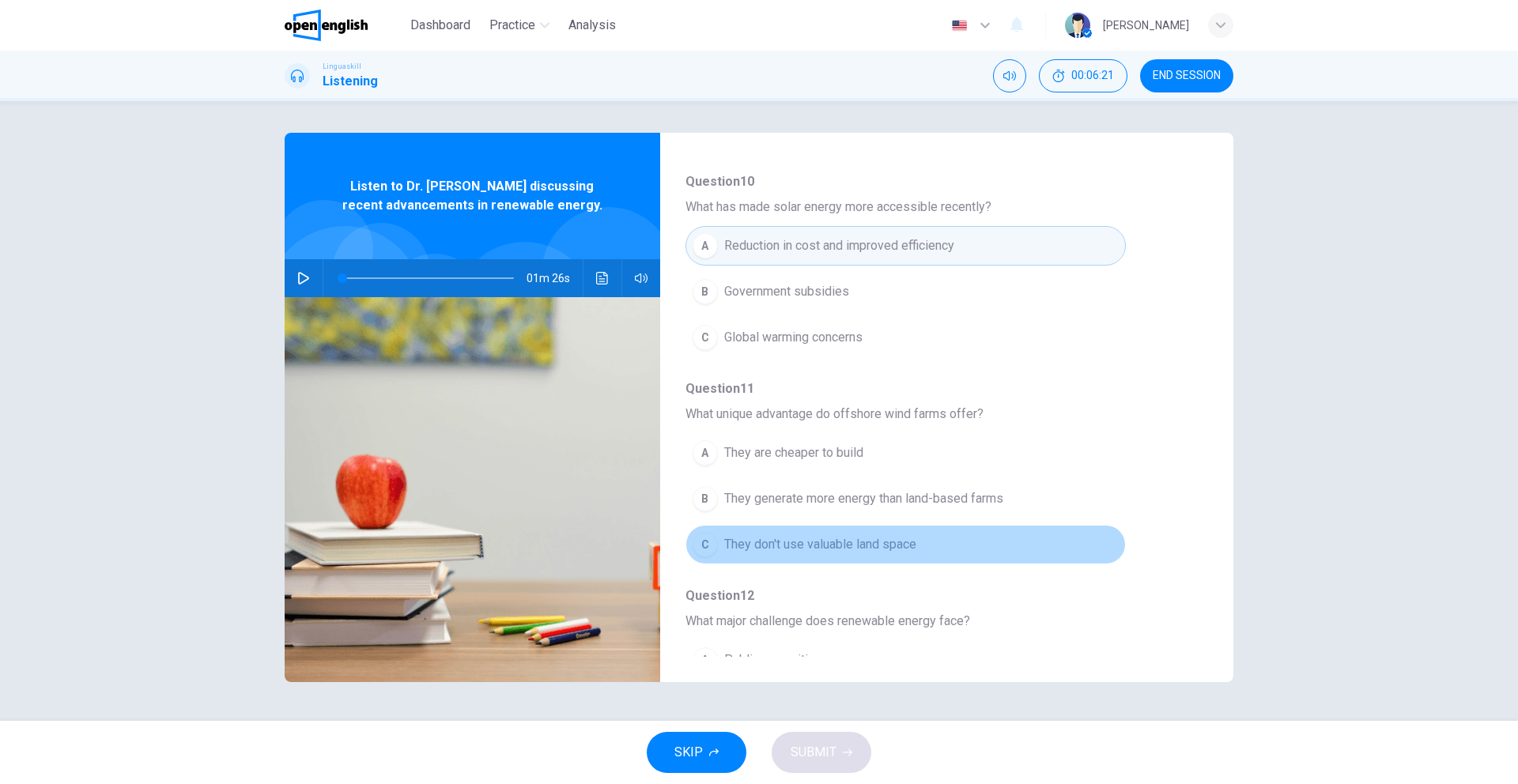
click at [894, 555] on button "C They don't use valuable land space" at bounding box center [905, 545] width 440 height 40
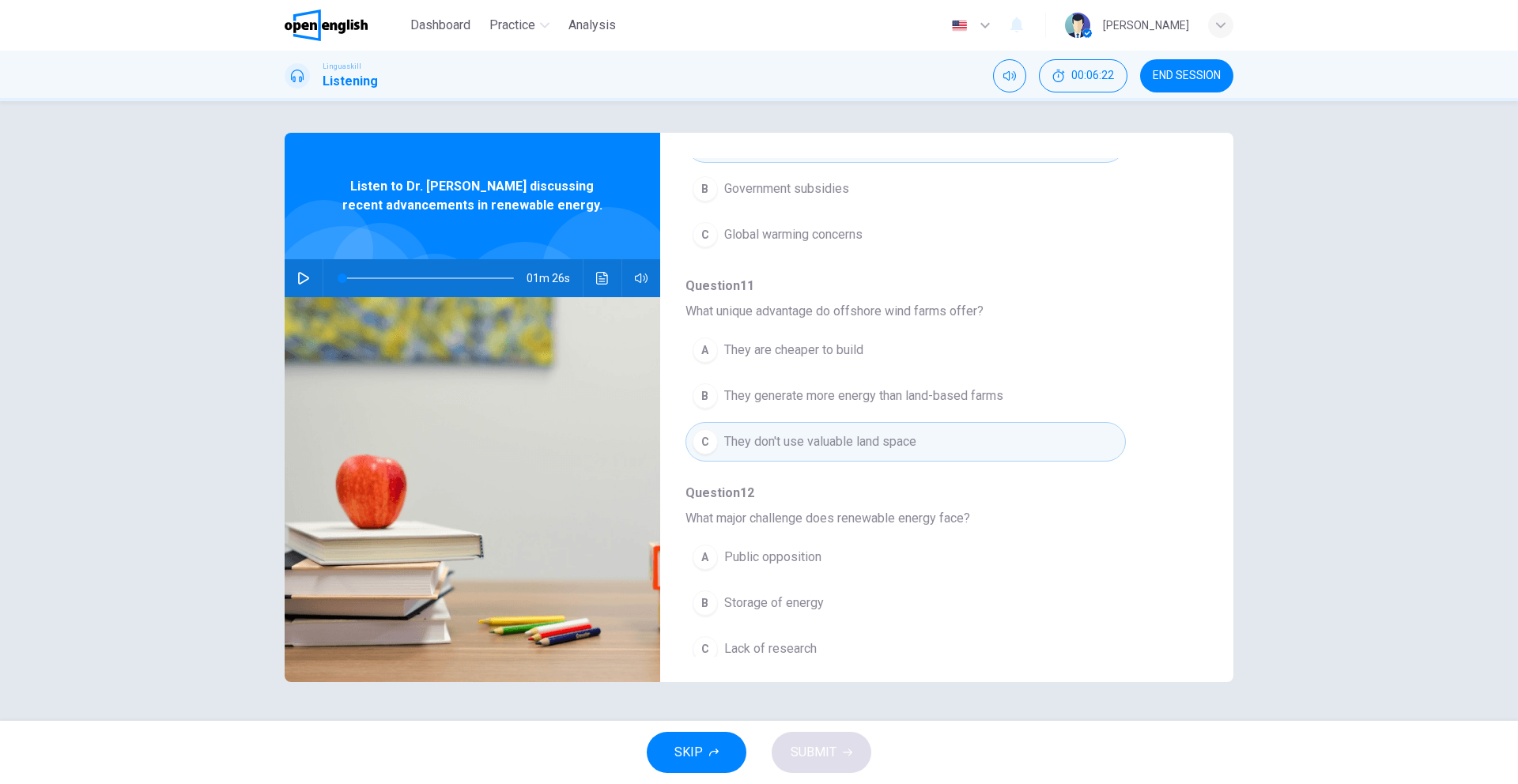
scroll to position [464, 0]
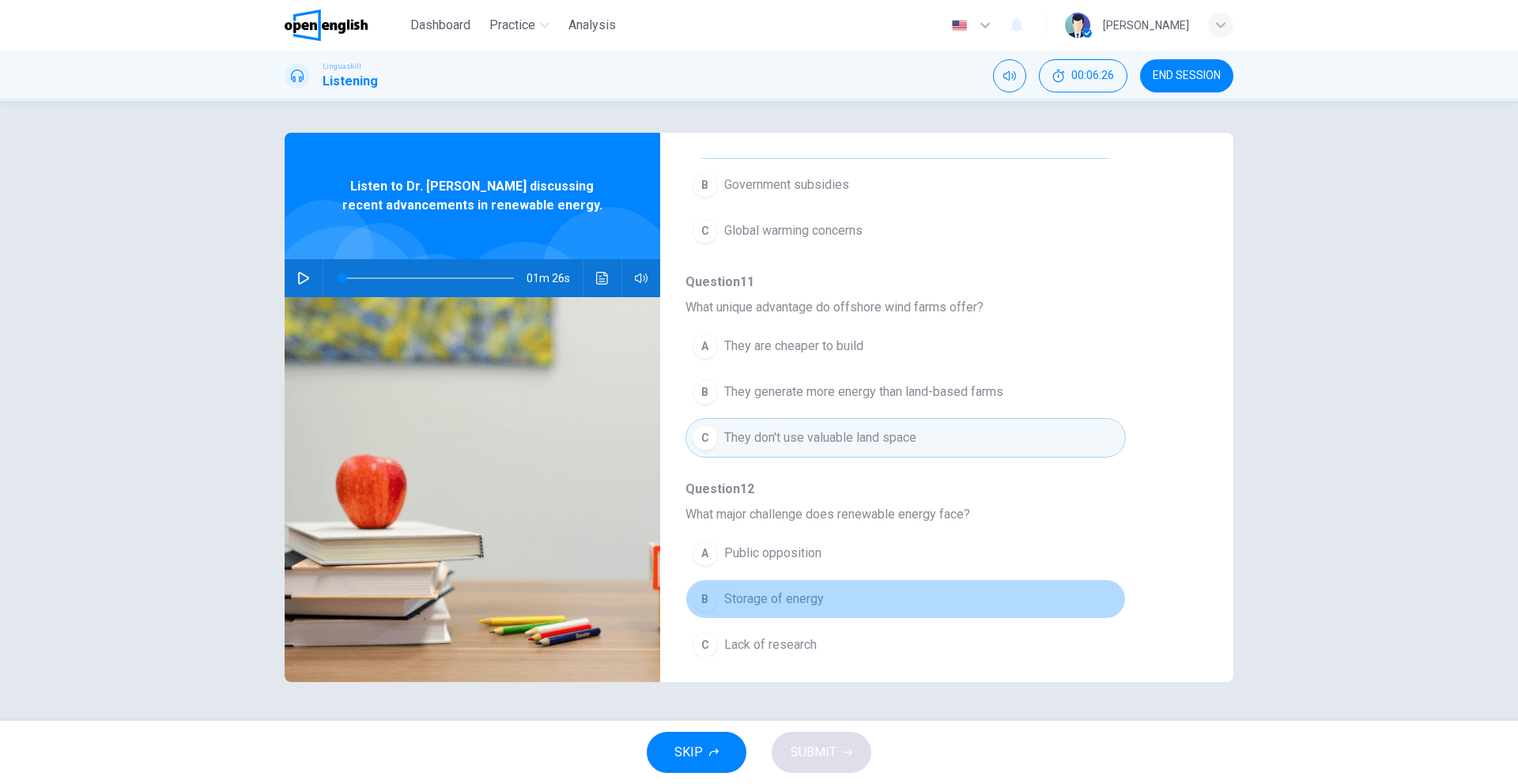
click at [807, 599] on span "Storage of energy" at bounding box center [774, 598] width 100 height 19
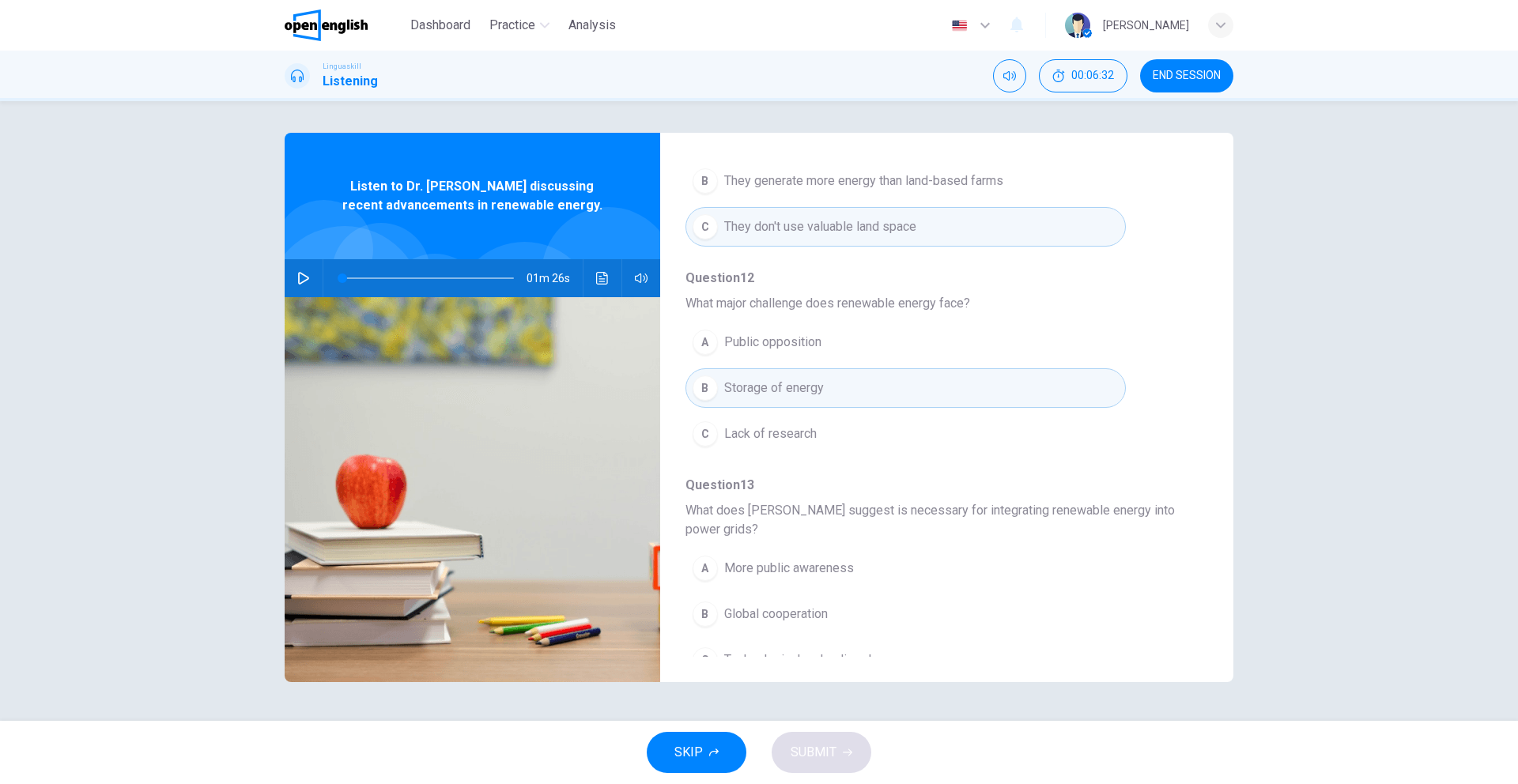
scroll to position [701, 0]
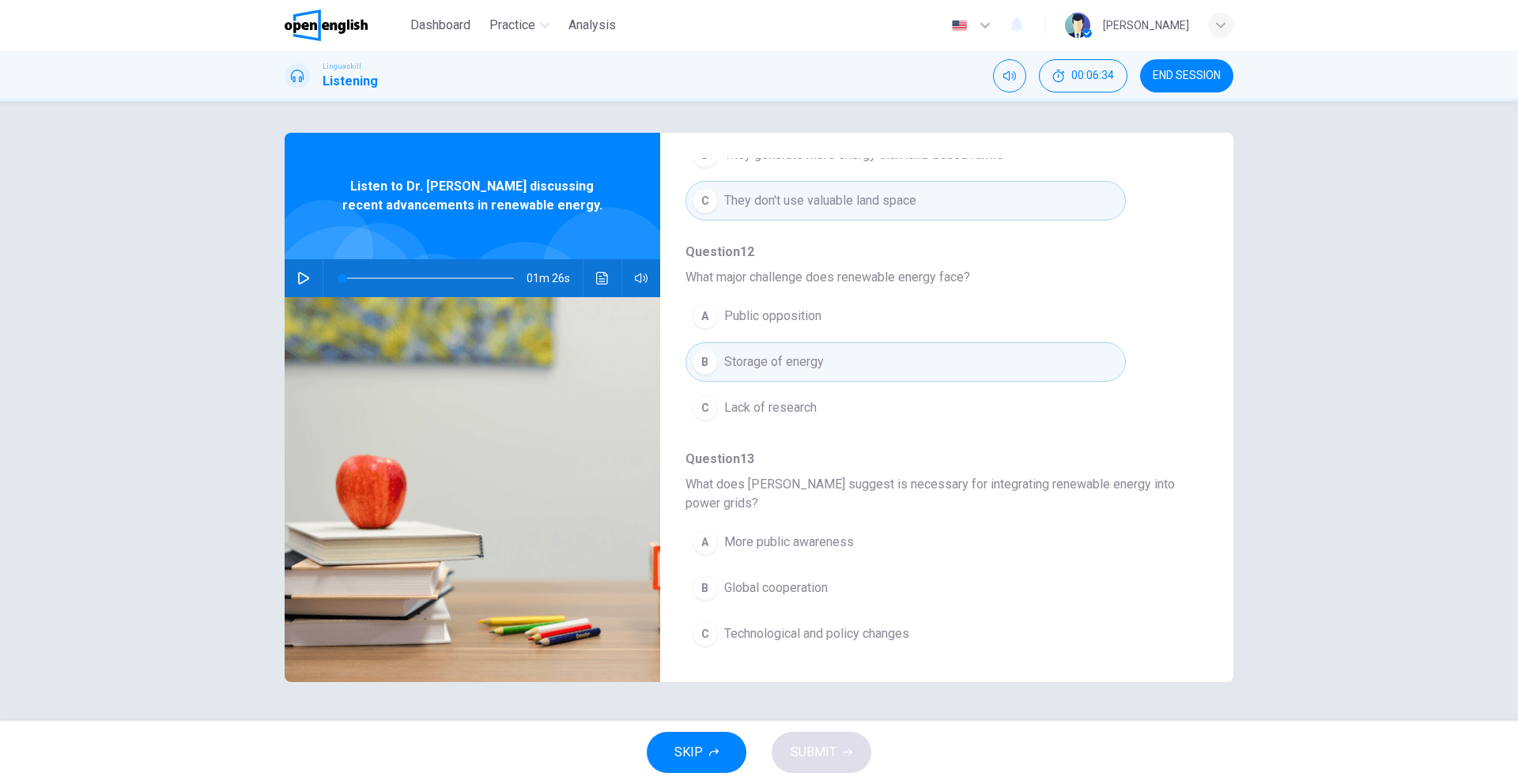
click at [878, 640] on span "Technological and policy changes" at bounding box center [817, 633] width 185 height 19
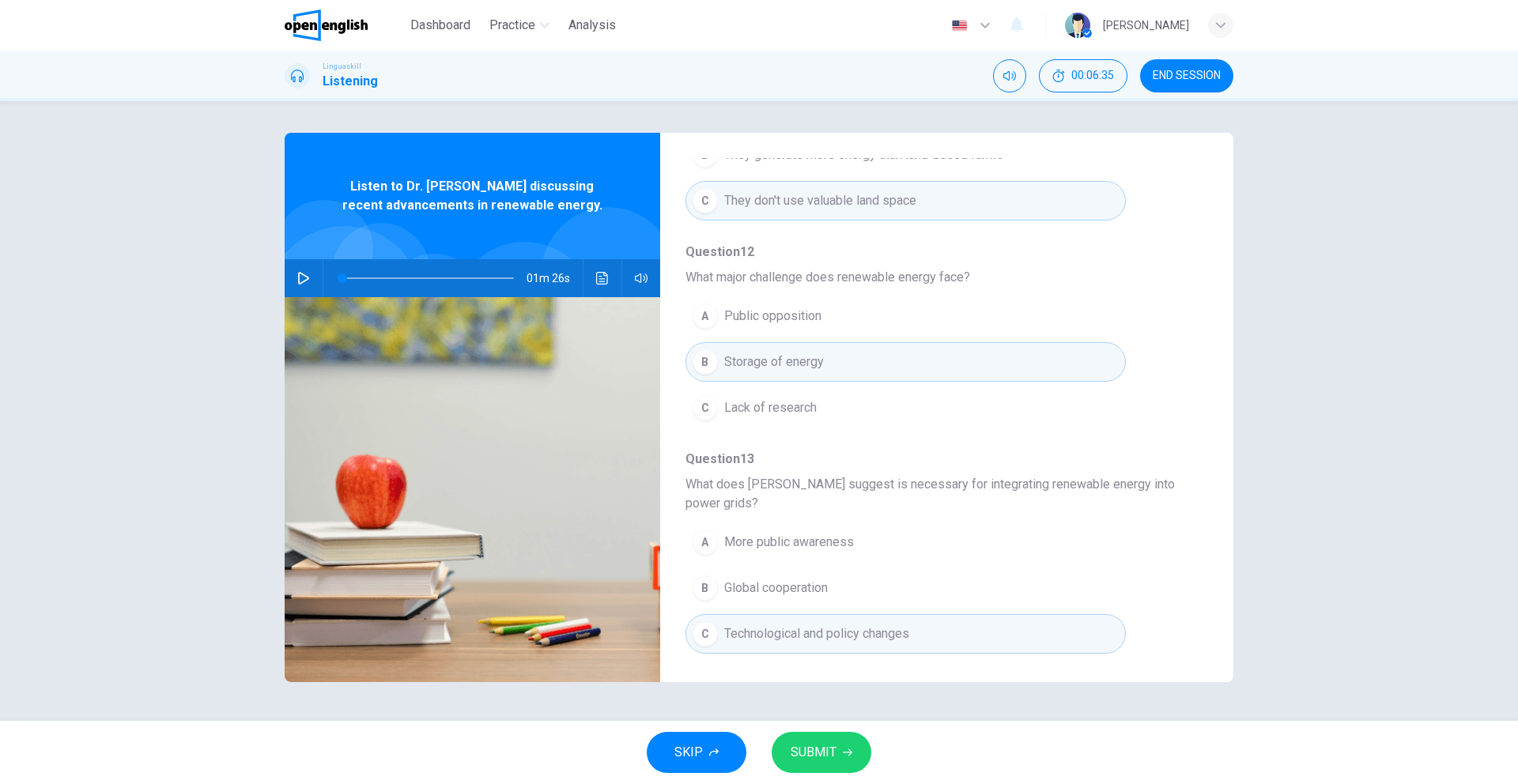
click at [809, 756] on span "SUBMIT" at bounding box center [813, 752] width 45 height 22
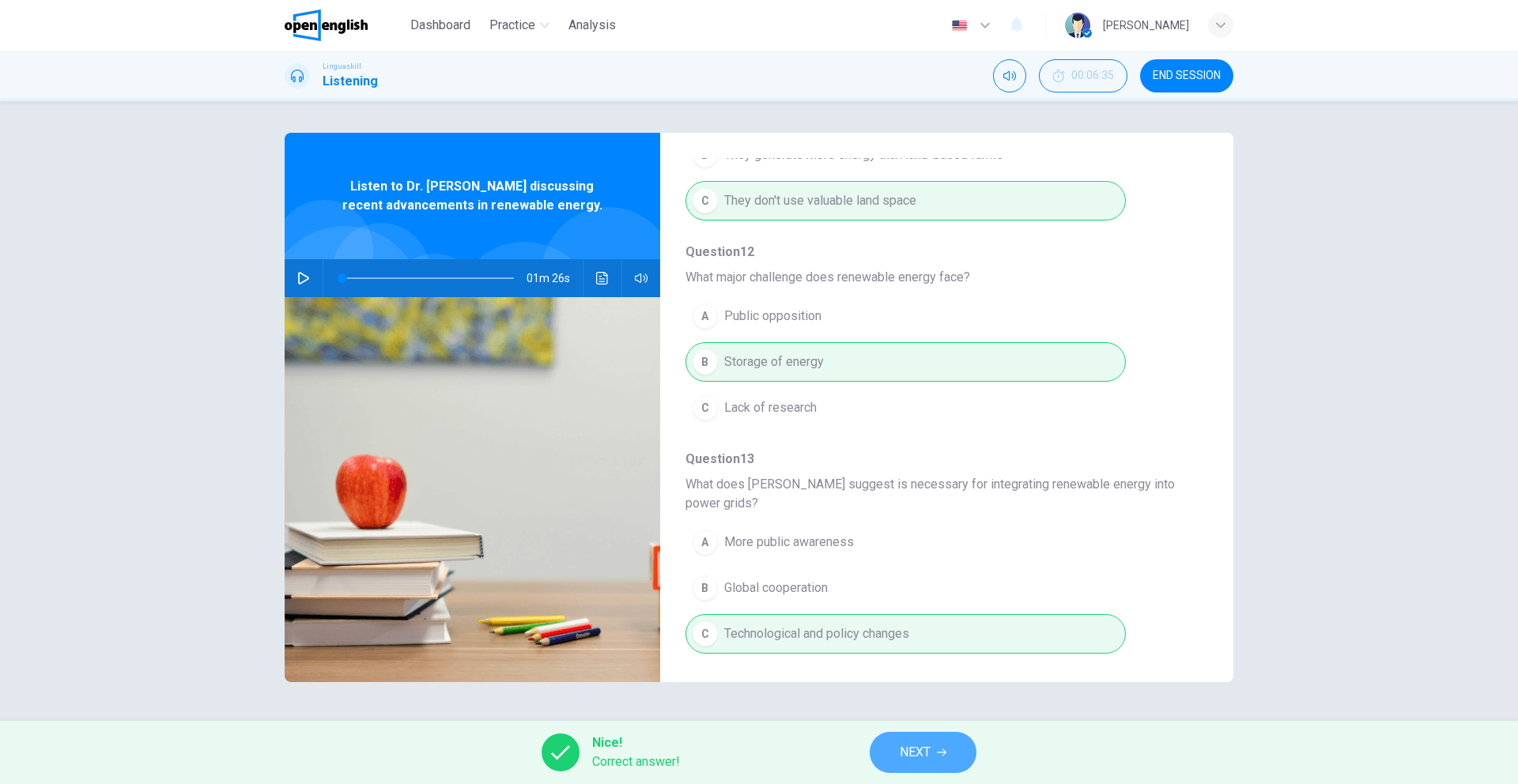
click at [926, 745] on span "NEXT" at bounding box center [915, 752] width 31 height 22
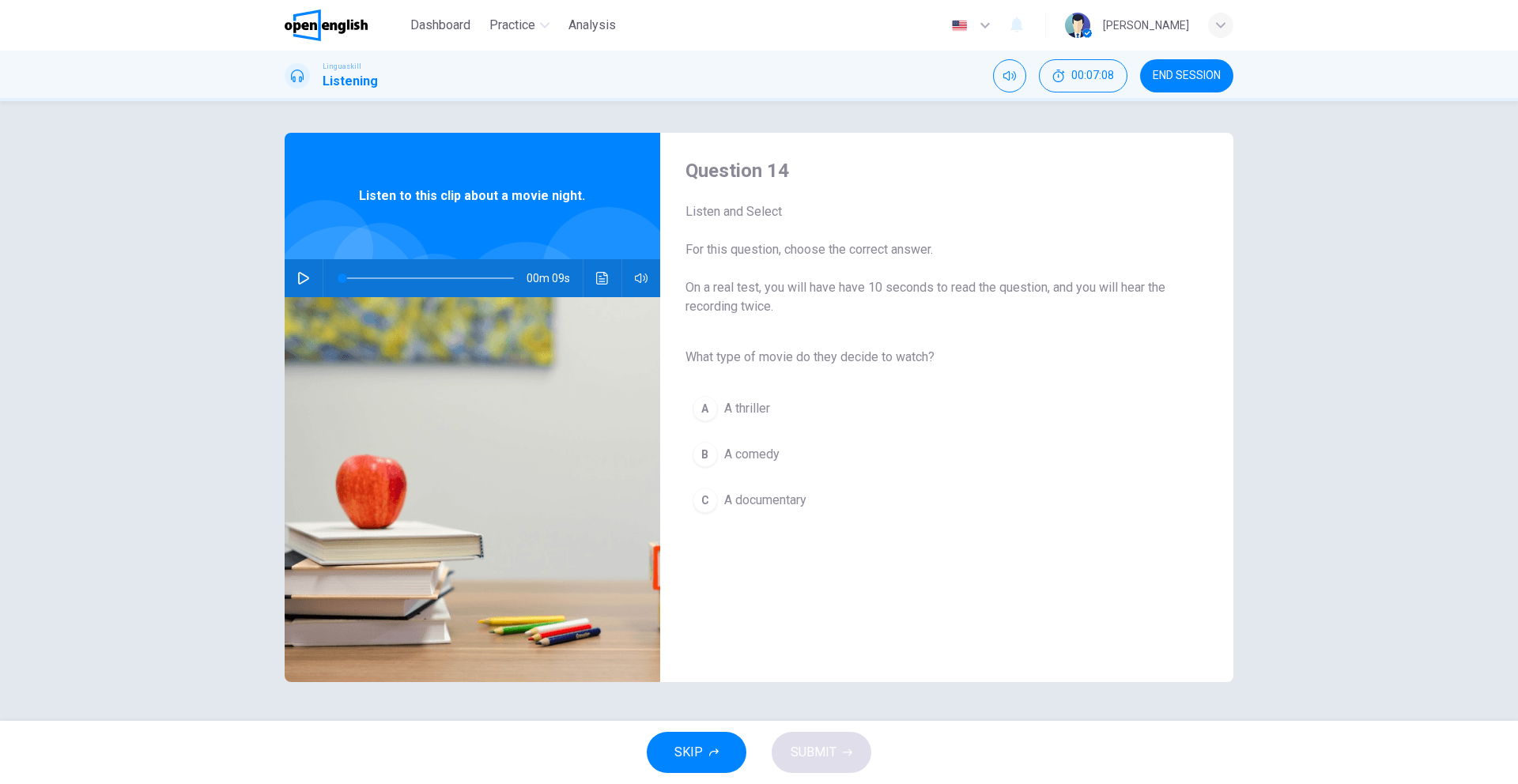
click at [302, 278] on icon "button" at bounding box center [304, 278] width 13 height 13
type input "*"
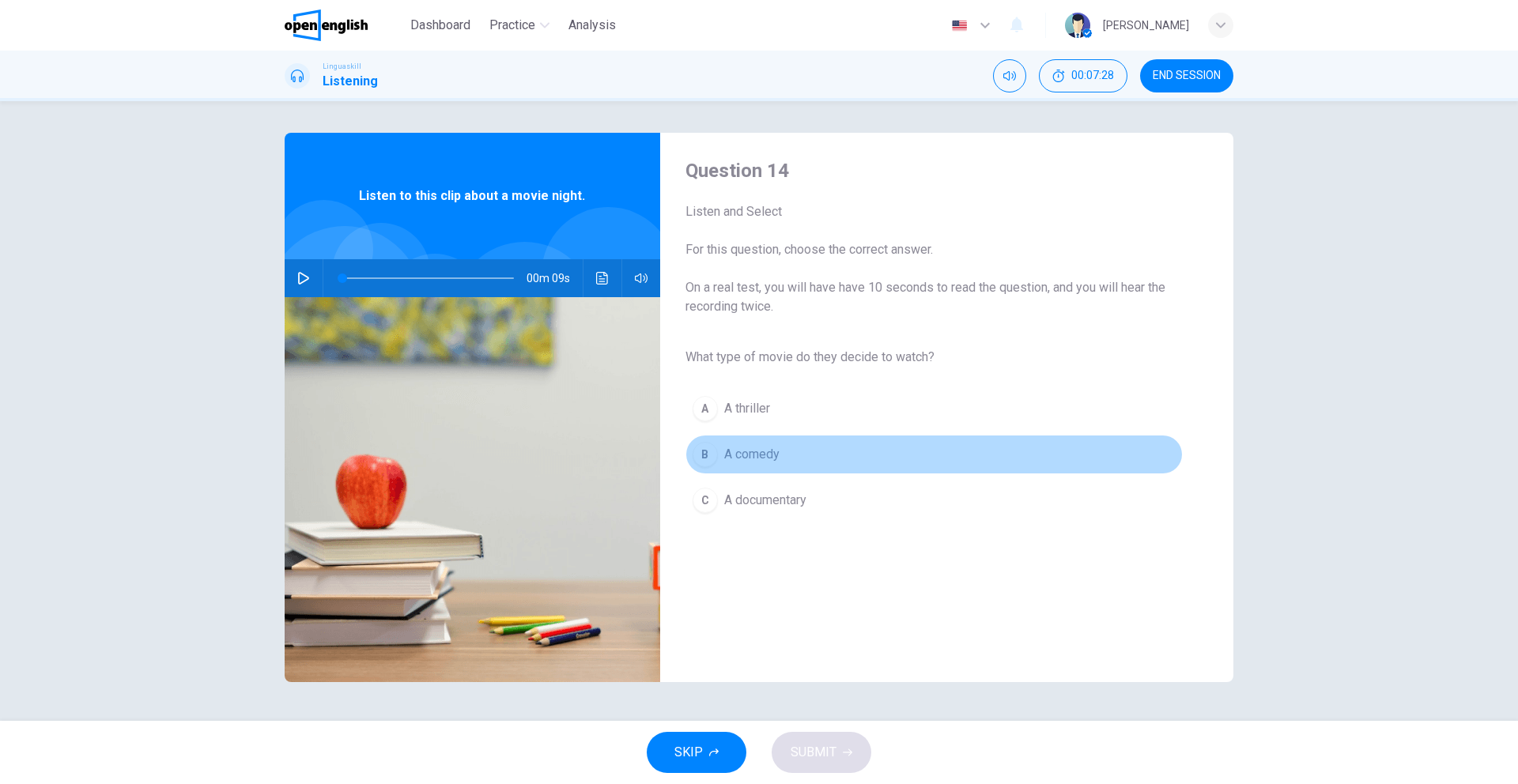
click at [746, 454] on span "A comedy" at bounding box center [752, 454] width 55 height 19
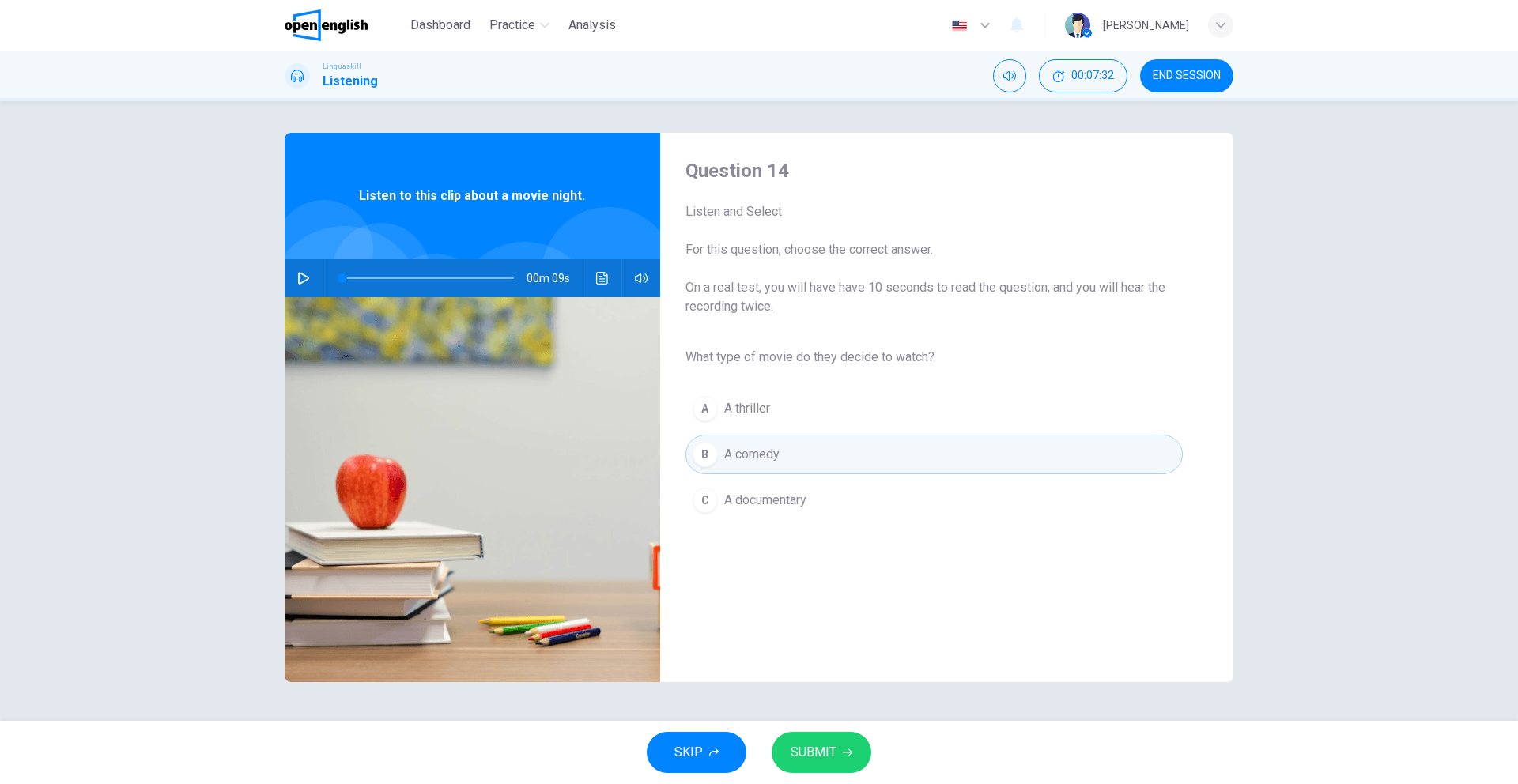
click at [831, 755] on span "SUBMIT" at bounding box center [813, 752] width 45 height 22
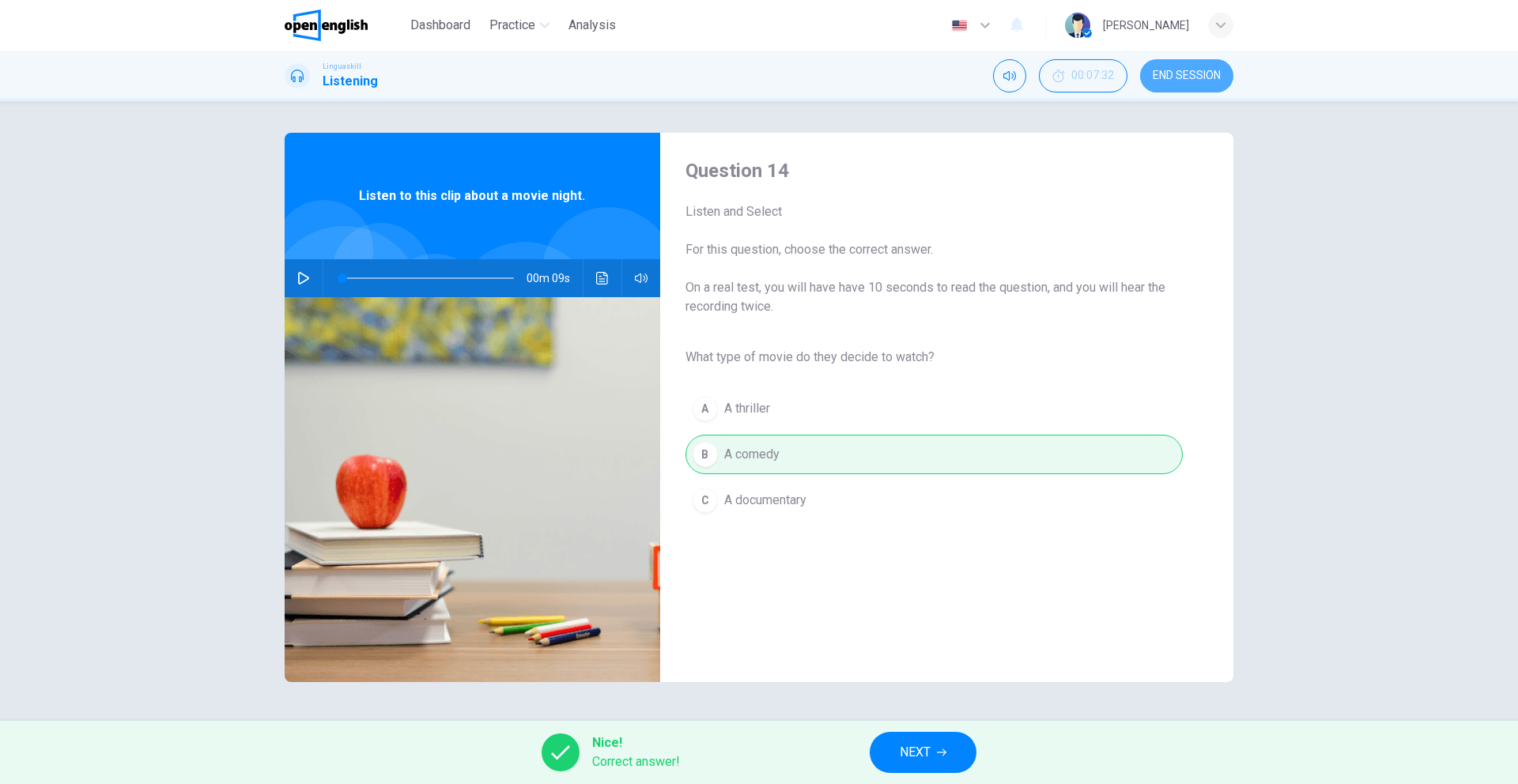
click at [1177, 77] on span "END SESSION" at bounding box center [1187, 76] width 68 height 13
